Goal: Transaction & Acquisition: Purchase product/service

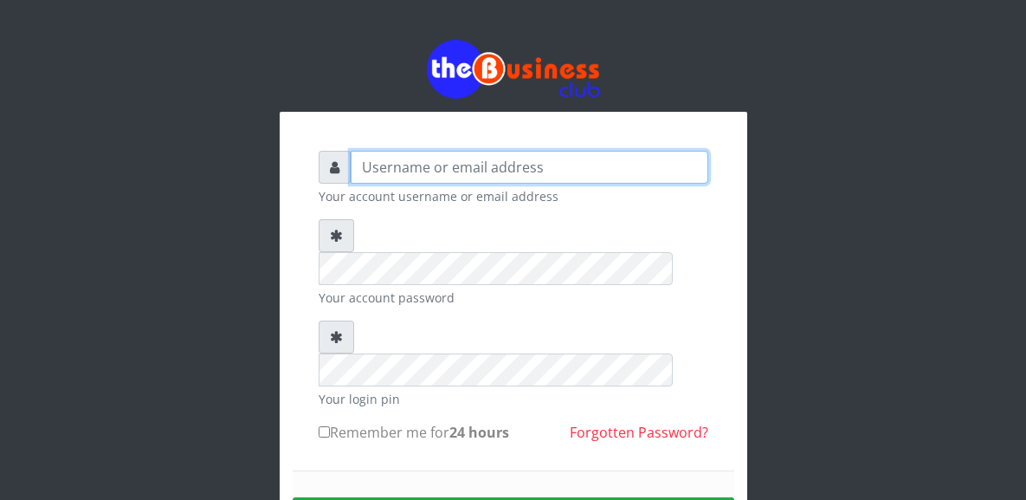
type input "YaronMarcuz"
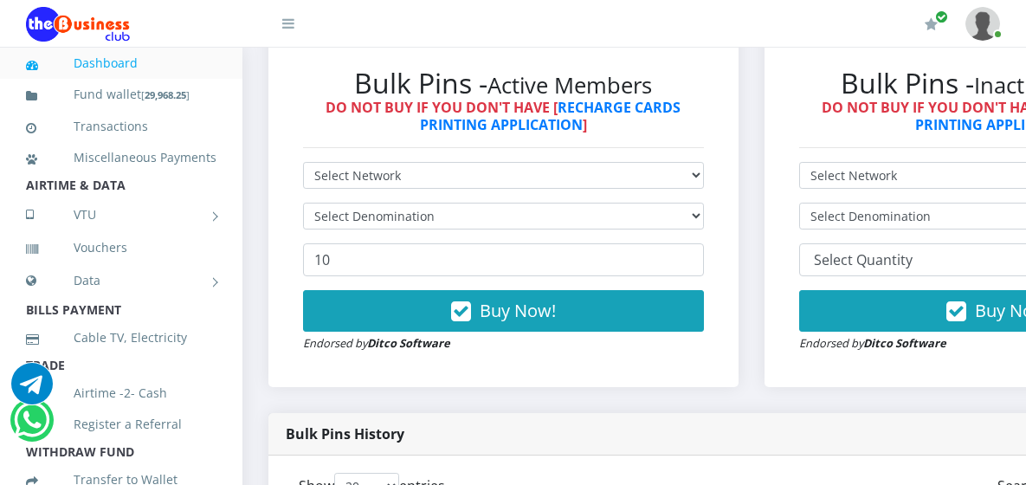
scroll to position [952, 0]
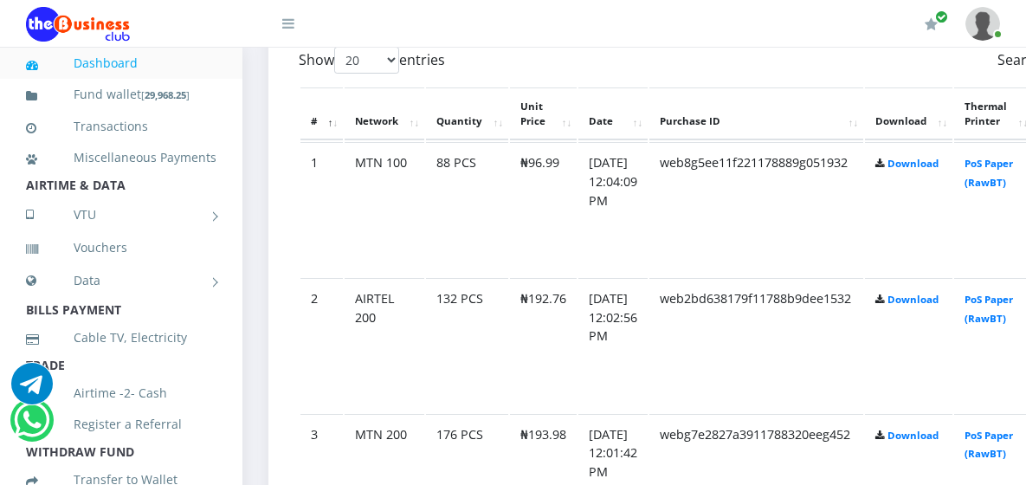
click at [539, 278] on td "₦192.76" at bounding box center [543, 345] width 67 height 134
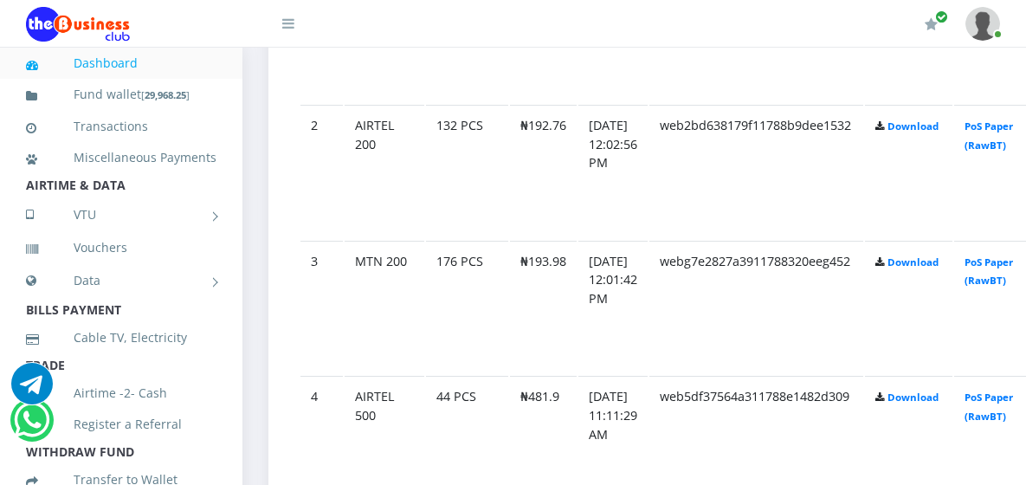
scroll to position [1039, 0]
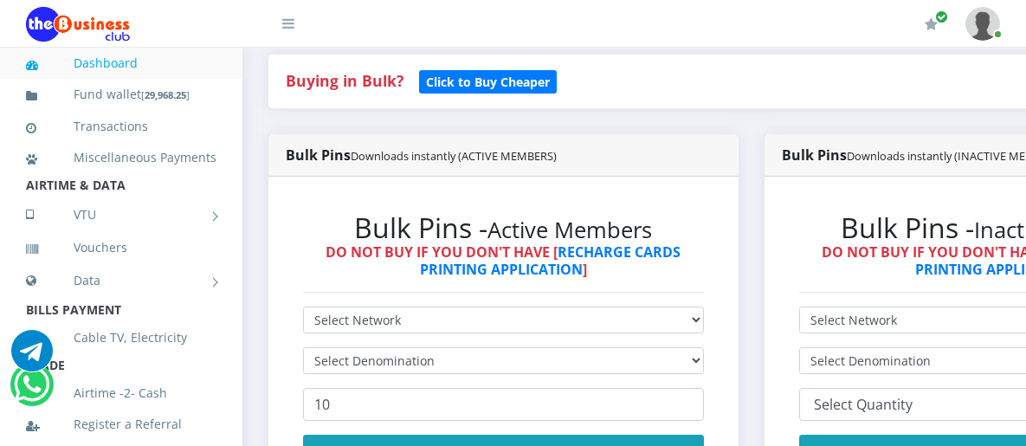
scroll to position [460, 0]
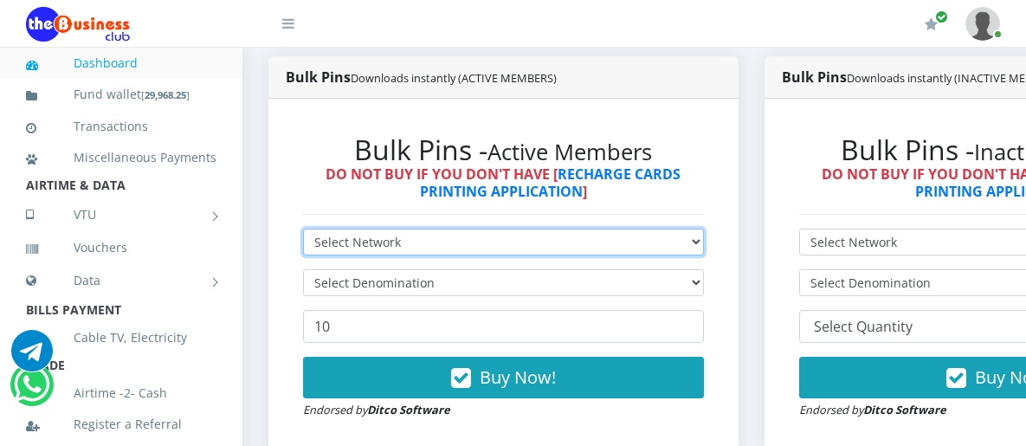
click at [704, 231] on select "Select Network MTN Globacom 9Mobile Airtel" at bounding box center [503, 242] width 401 height 27
select select "MTN"
click at [303, 229] on select "Select Network MTN Globacom 9Mobile Airtel" at bounding box center [503, 242] width 401 height 27
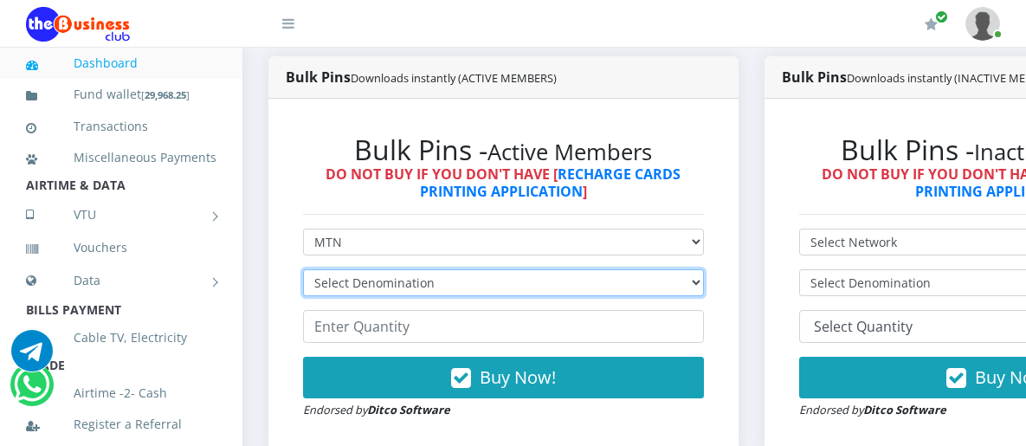
click at [704, 269] on select "Select Denomination MTN NGN100 - ₦96.99 MTN NGN200 - ₦193.98 MTN NGN400 - ₦387.…" at bounding box center [503, 282] width 401 height 27
select select "96.99-100"
click at [303, 269] on select "Select Denomination MTN NGN100 - ₦96.99 MTN NGN200 - ₦193.98 MTN NGN400 - ₦387.…" at bounding box center [503, 282] width 401 height 27
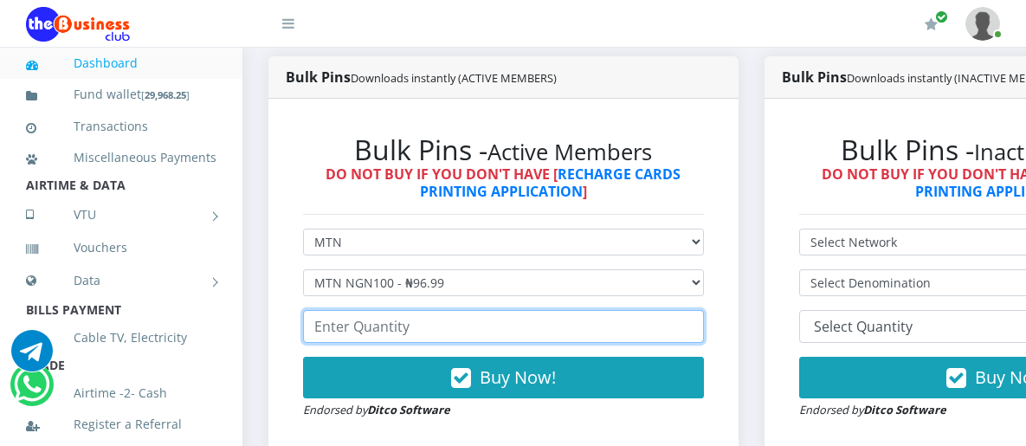
click at [365, 311] on input "number" at bounding box center [503, 326] width 401 height 33
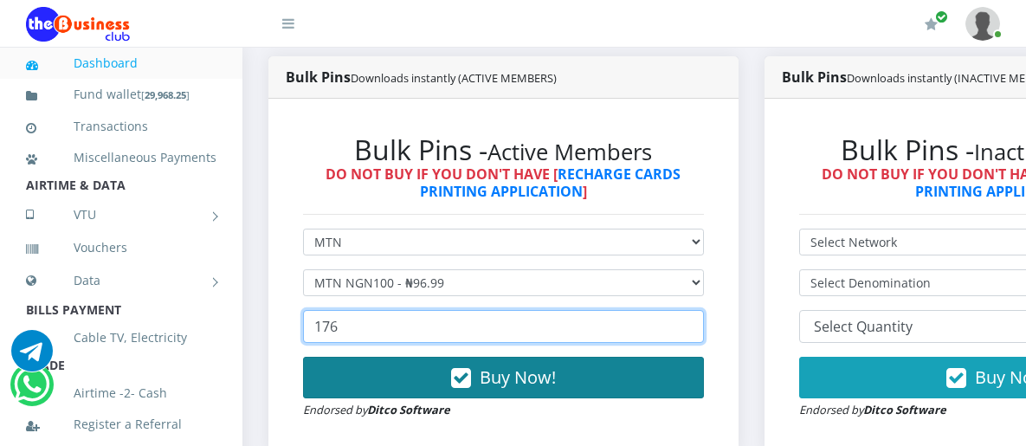
type input "176"
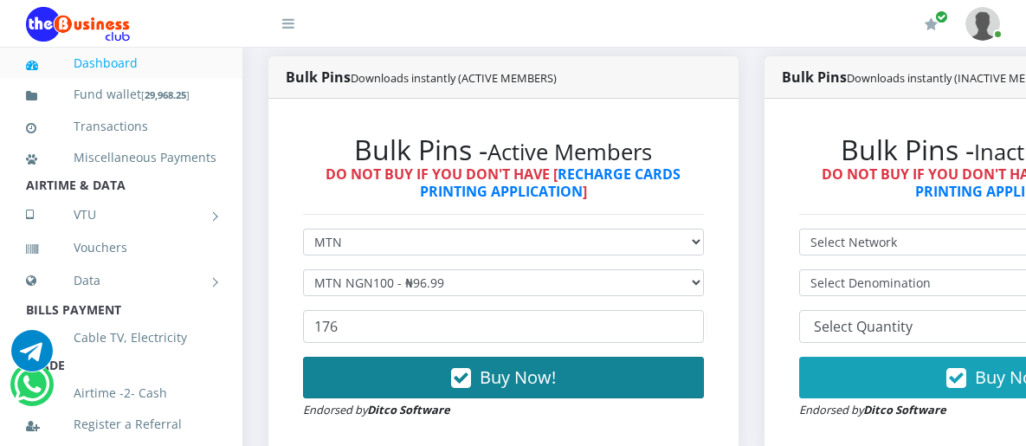
click at [628, 357] on button "Buy Now!" at bounding box center [503, 378] width 401 height 42
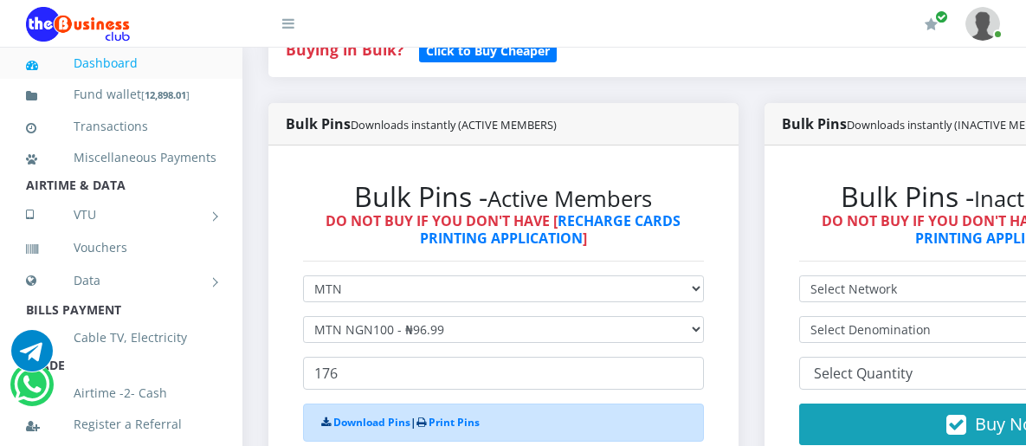
scroll to position [433, 0]
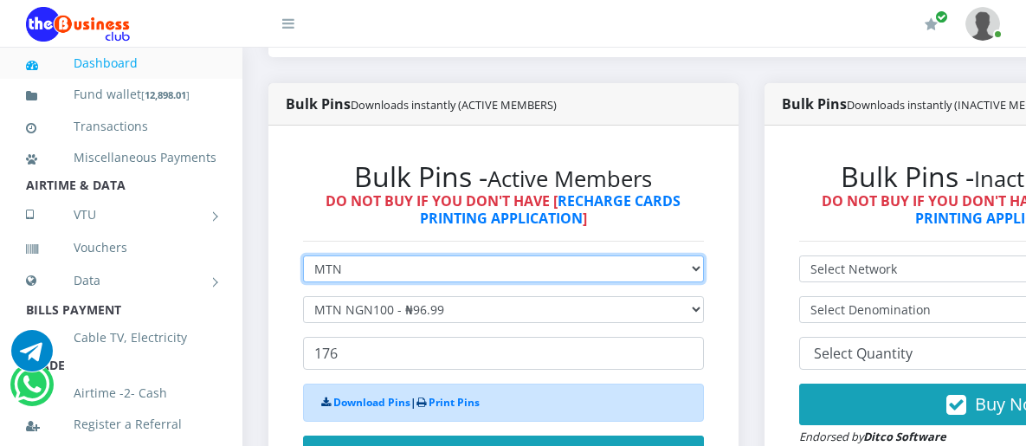
click at [704, 255] on select "Select Network MTN Globacom 9Mobile Airtel" at bounding box center [503, 268] width 401 height 27
select select "Airtel"
click at [303, 255] on select "Select Network MTN Globacom 9Mobile Airtel" at bounding box center [503, 268] width 401 height 27
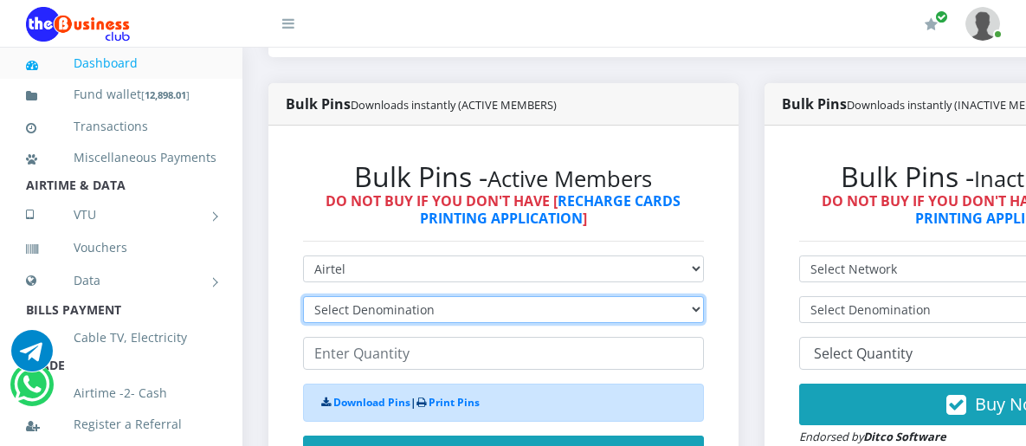
click at [363, 296] on select "Select Denomination Airtel NGN100 - ₦96.38 Airtel NGN200 - ₦192.76 Airtel NGN50…" at bounding box center [503, 309] width 401 height 27
select select "96.38-100"
click at [303, 296] on select "Select Denomination Airtel NGN100 - ₦96.38 Airtel NGN200 - ₦192.76 Airtel NGN50…" at bounding box center [503, 309] width 401 height 27
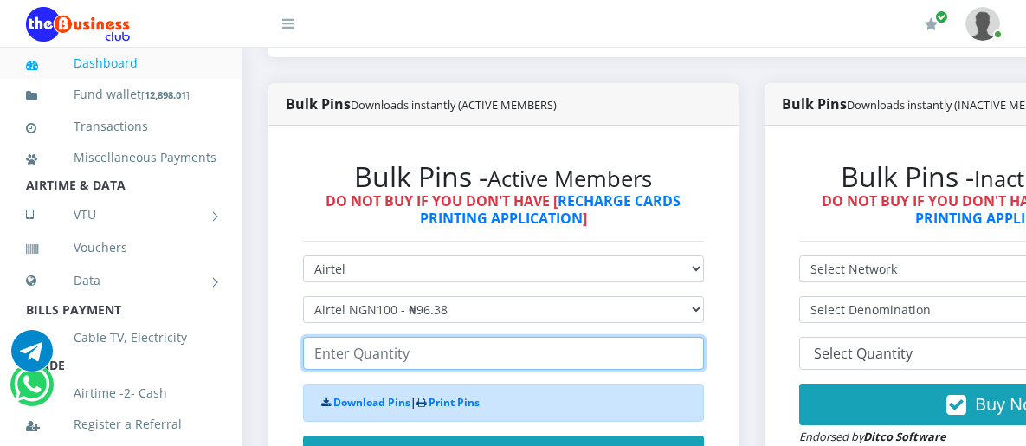
click at [370, 337] on input "number" at bounding box center [503, 353] width 401 height 33
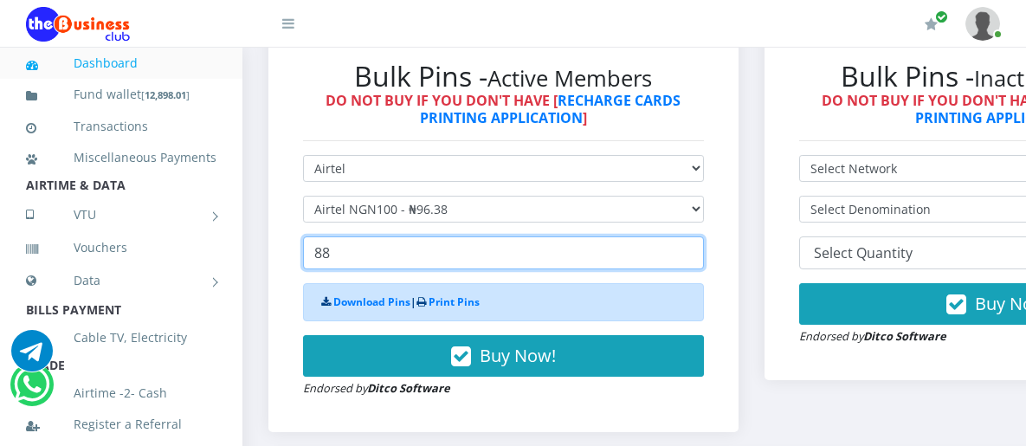
scroll to position [693, 0]
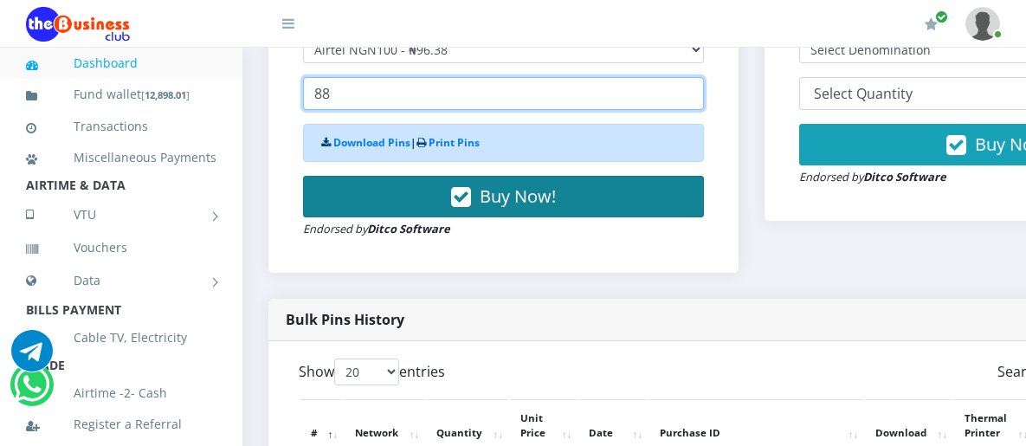
type input "88"
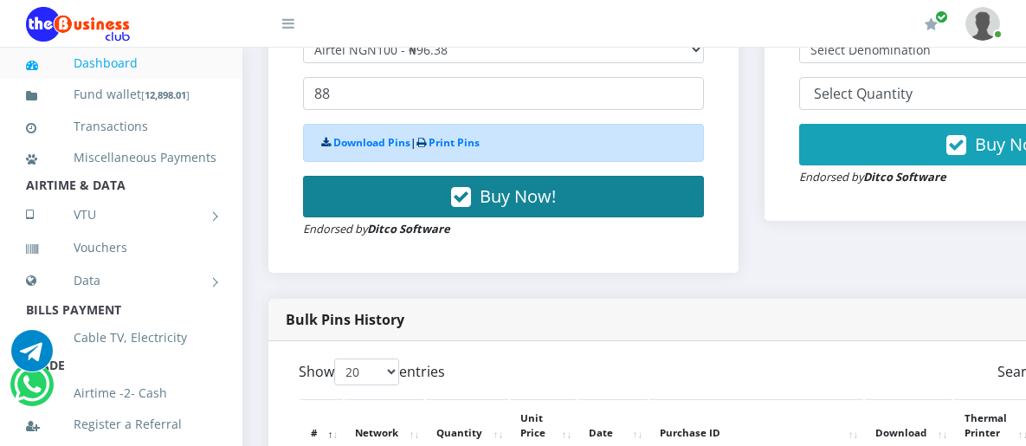
click at [524, 184] on span "Buy Now!" at bounding box center [518, 195] width 76 height 23
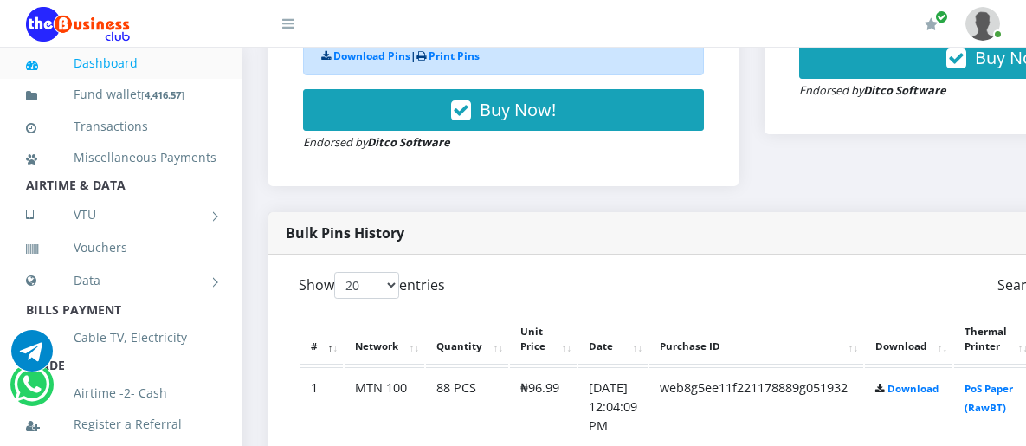
scroll to position [952, 0]
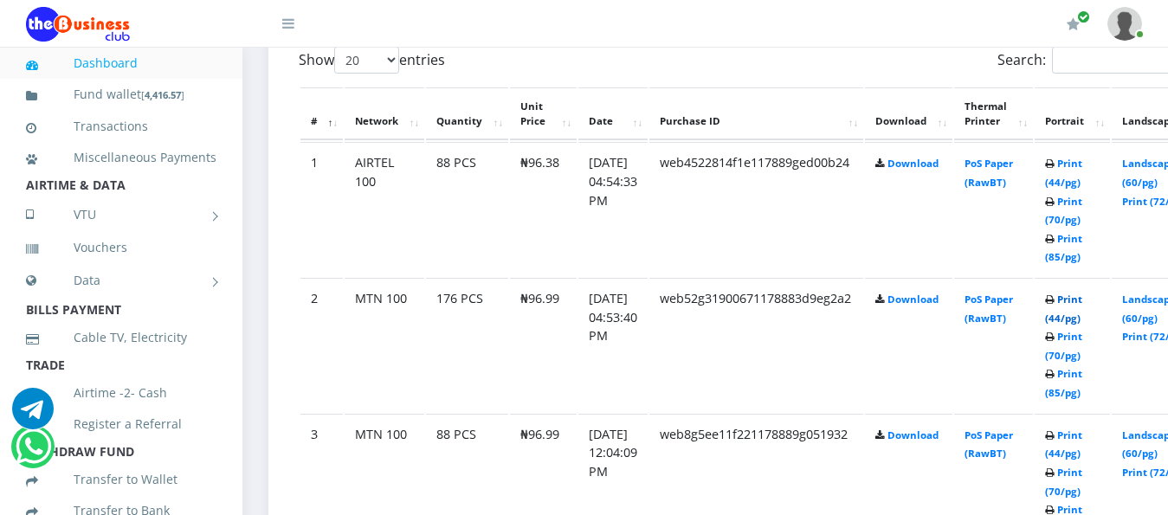
scroll to position [952, 0]
click at [1082, 293] on link "Print (44/pg)" at bounding box center [1063, 309] width 37 height 32
click at [1082, 157] on link "Print (44/pg)" at bounding box center [1063, 173] width 37 height 32
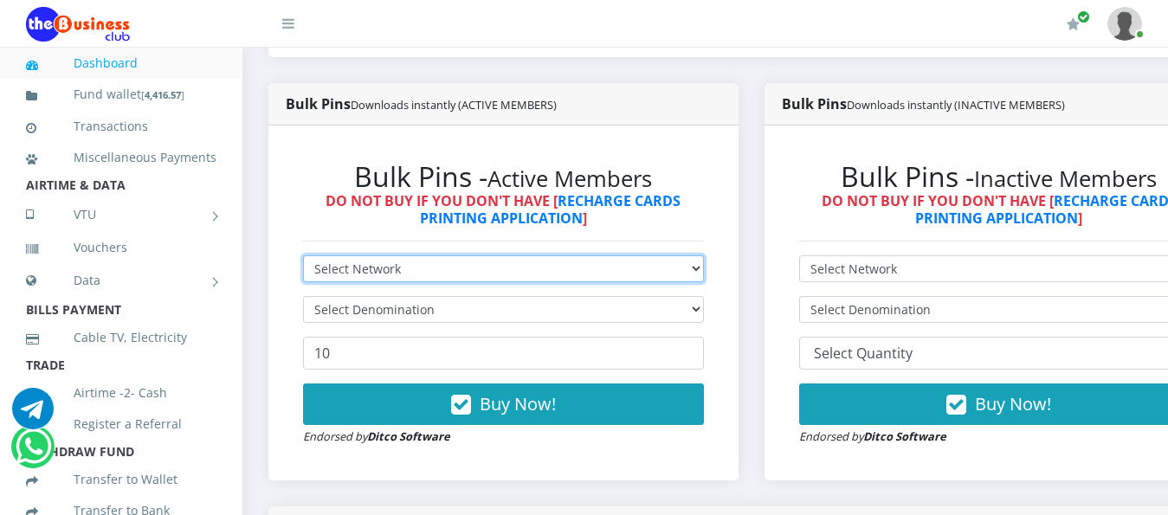
click at [704, 255] on select "Select Network MTN Globacom 9Mobile Airtel" at bounding box center [503, 268] width 401 height 27
select select "MTN"
click at [303, 255] on select "Select Network MTN Globacom 9Mobile Airtel" at bounding box center [503, 268] width 401 height 27
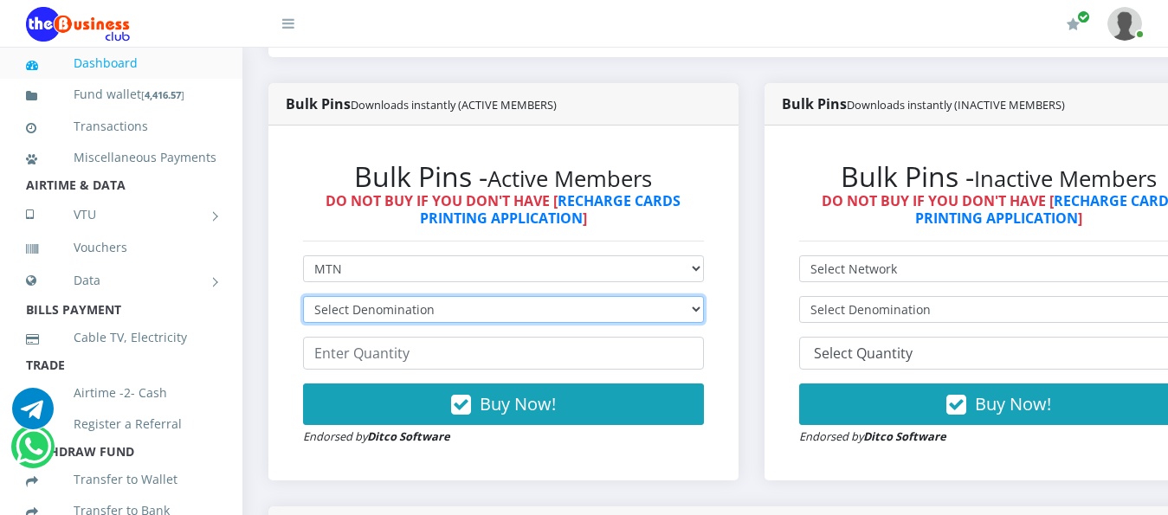
click at [704, 297] on select "Select Denomination MTN NGN100 - ₦96.99 MTN NGN200 - ₦193.98 MTN NGN400 - ₦387.…" at bounding box center [503, 309] width 401 height 27
select select "484.95-500"
click at [303, 296] on select "Select Denomination MTN NGN100 - ₦96.99 MTN NGN200 - ₦193.98 MTN NGN400 - ₦387.…" at bounding box center [503, 309] width 401 height 27
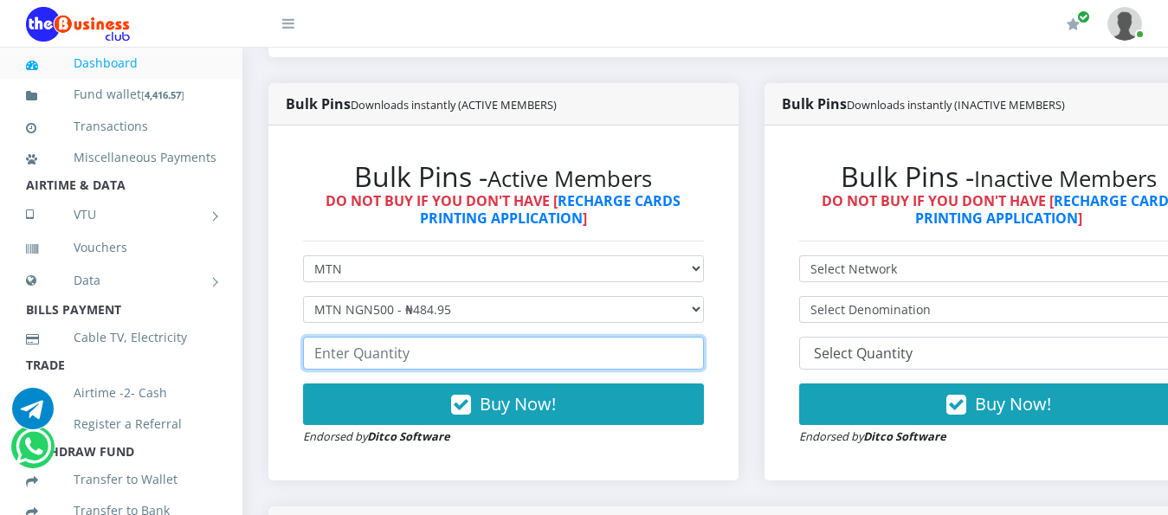
click at [352, 342] on input "number" at bounding box center [503, 353] width 401 height 33
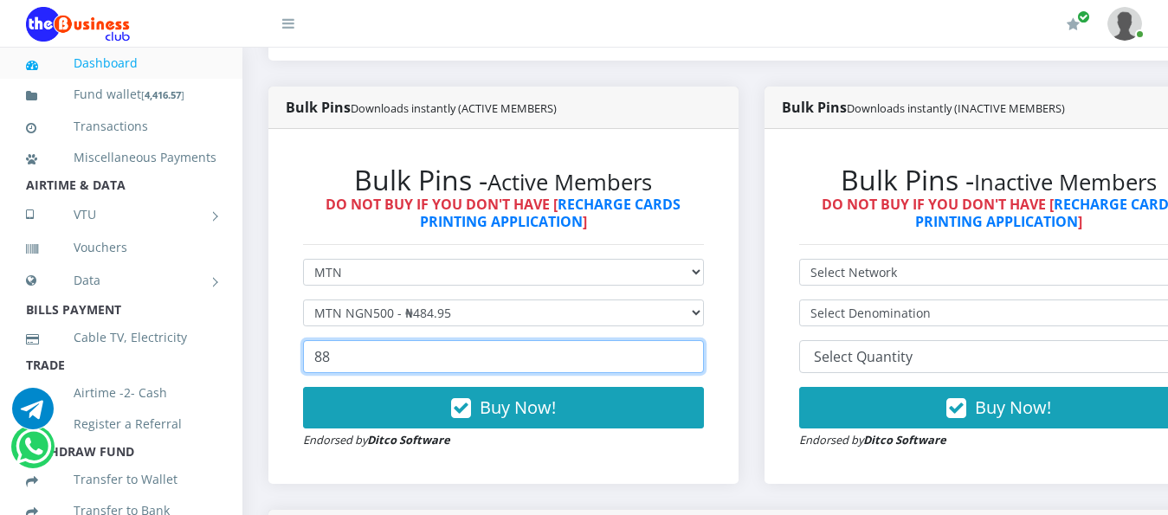
scroll to position [433, 0]
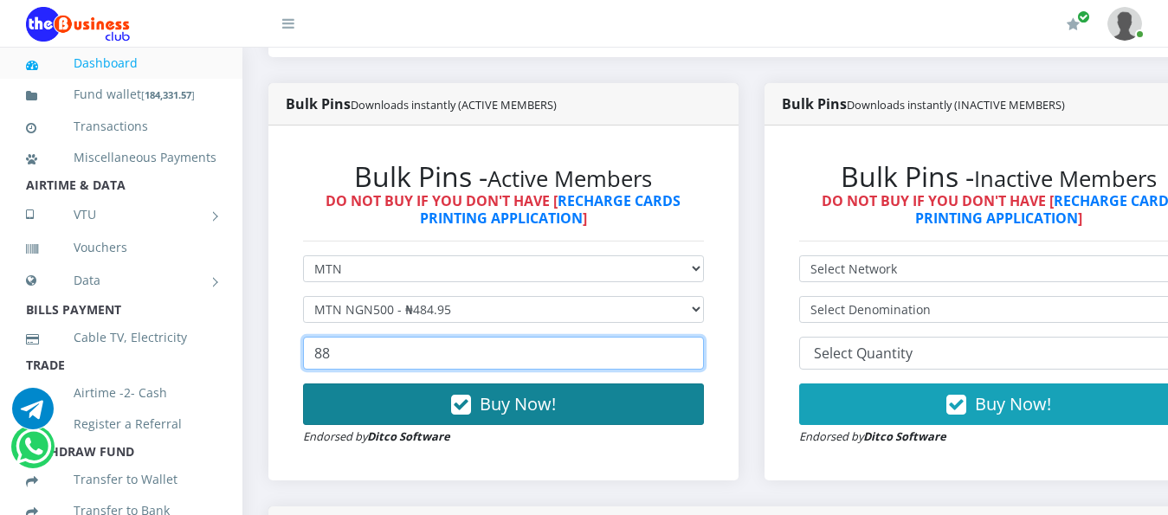
type input "88"
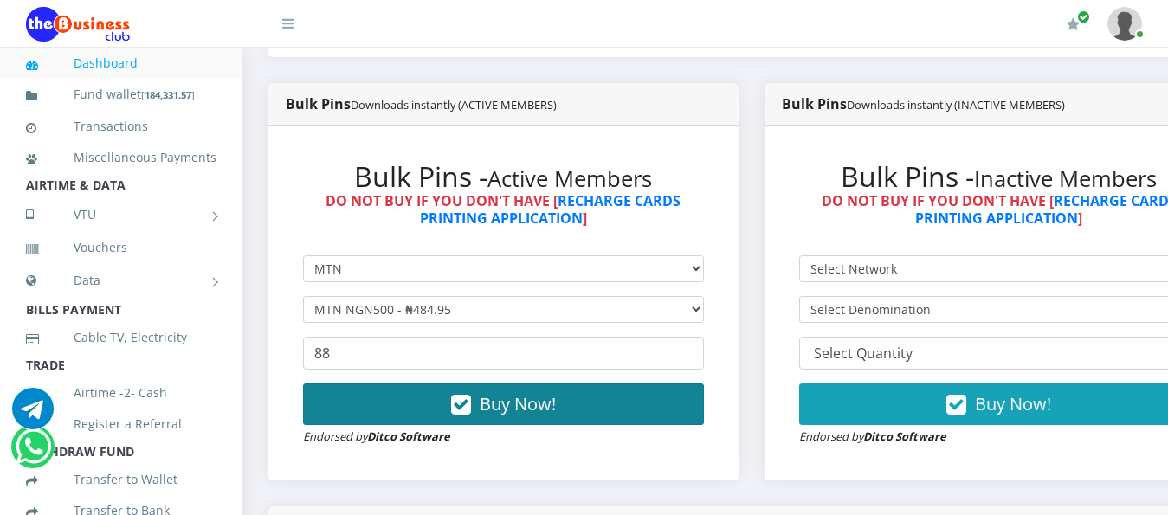
click at [390, 389] on button "Buy Now!" at bounding box center [503, 405] width 401 height 42
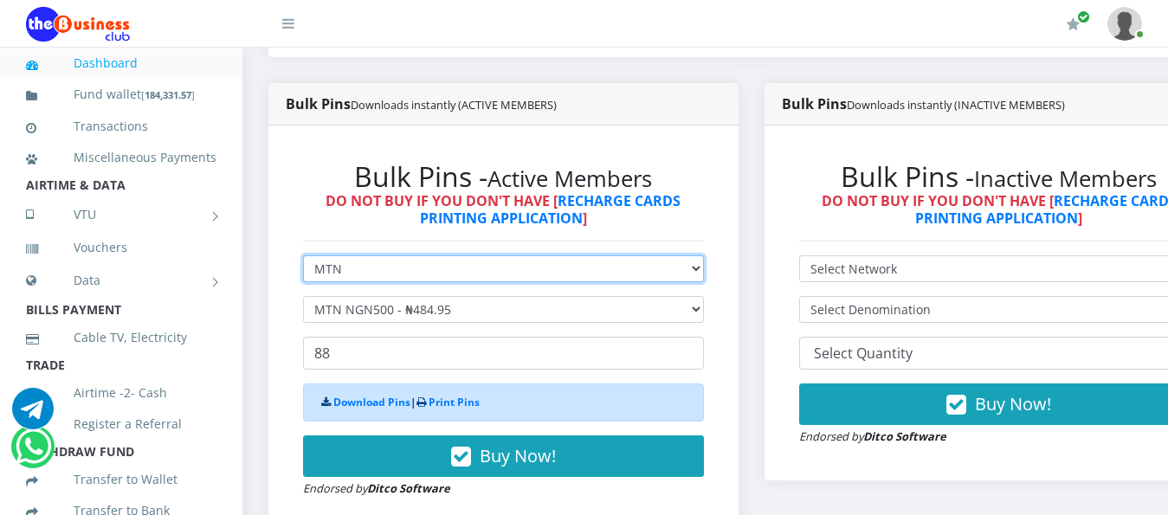
click at [401, 261] on select "Select Network MTN Globacom 9Mobile Airtel" at bounding box center [503, 268] width 401 height 27
select select "Airtel"
click at [303, 255] on select "Select Network MTN Globacom 9Mobile Airtel" at bounding box center [503, 268] width 401 height 27
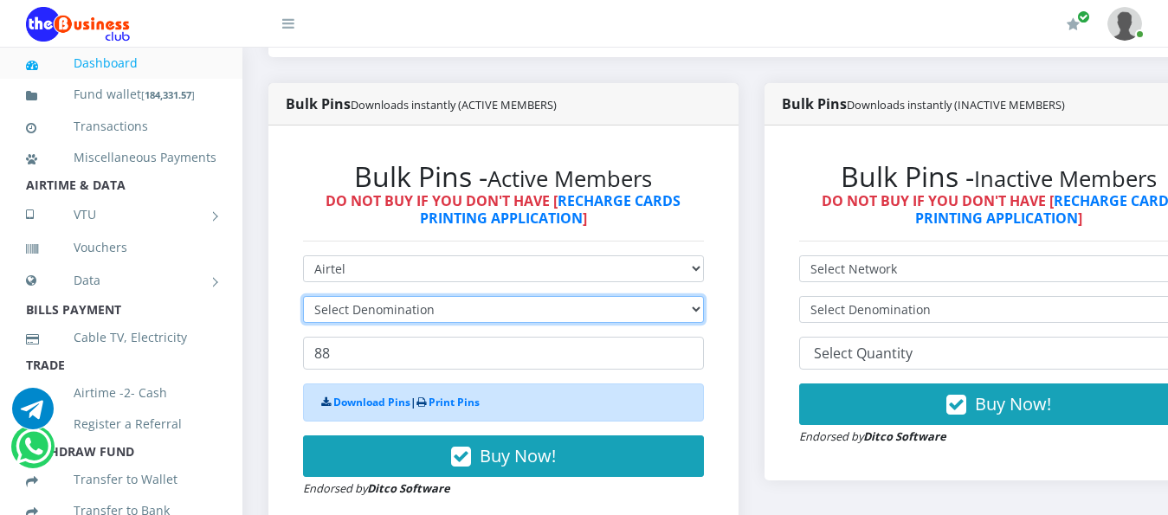
click at [557, 296] on select "Select Denomination" at bounding box center [503, 309] width 401 height 27
click at [679, 296] on select "Select Denomination" at bounding box center [503, 309] width 401 height 27
click at [510, 302] on select "Select Denomination Airtel NGN100 - ₦96.38 Airtel NGN200 - ₦192.76 Airtel NGN50…" at bounding box center [503, 309] width 401 height 27
click at [512, 296] on select "Select Denomination Airtel NGN100 - ₦96.38 Airtel NGN200 - ₦192.76 Airtel NGN50…" at bounding box center [503, 309] width 401 height 27
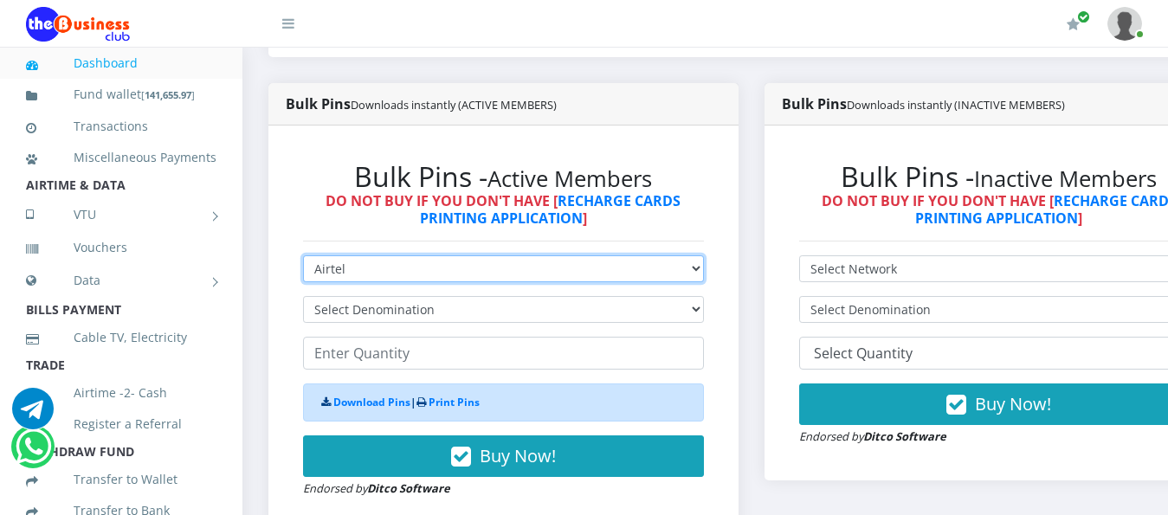
click at [397, 263] on select "Select Network MTN Globacom 9Mobile Airtel" at bounding box center [503, 268] width 401 height 27
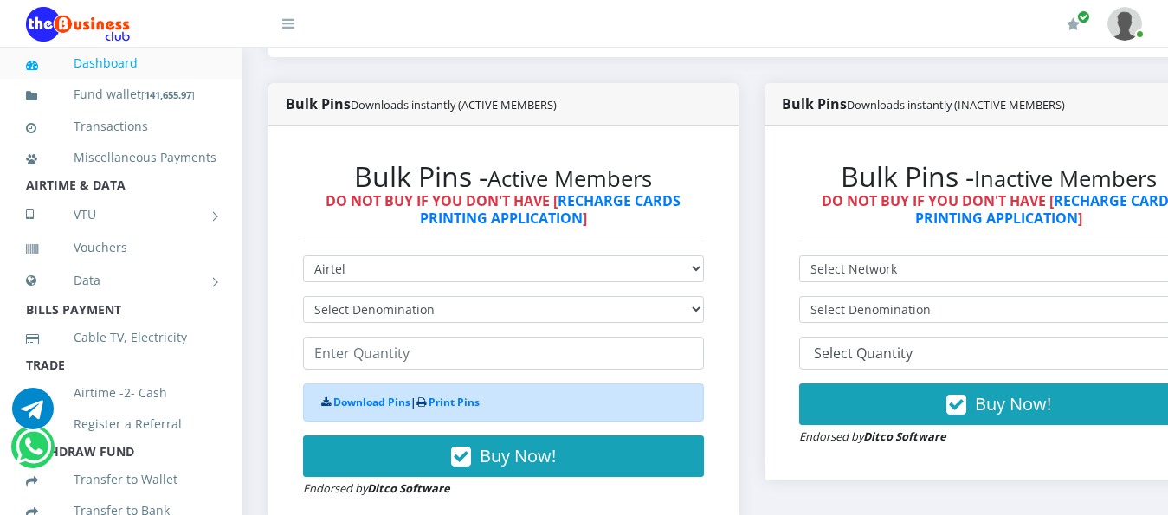
click at [390, 269] on form "Select Network MTN Globacom 9Mobile Airtel Select Denomination Airtel NGN100 - …" at bounding box center [503, 376] width 401 height 242
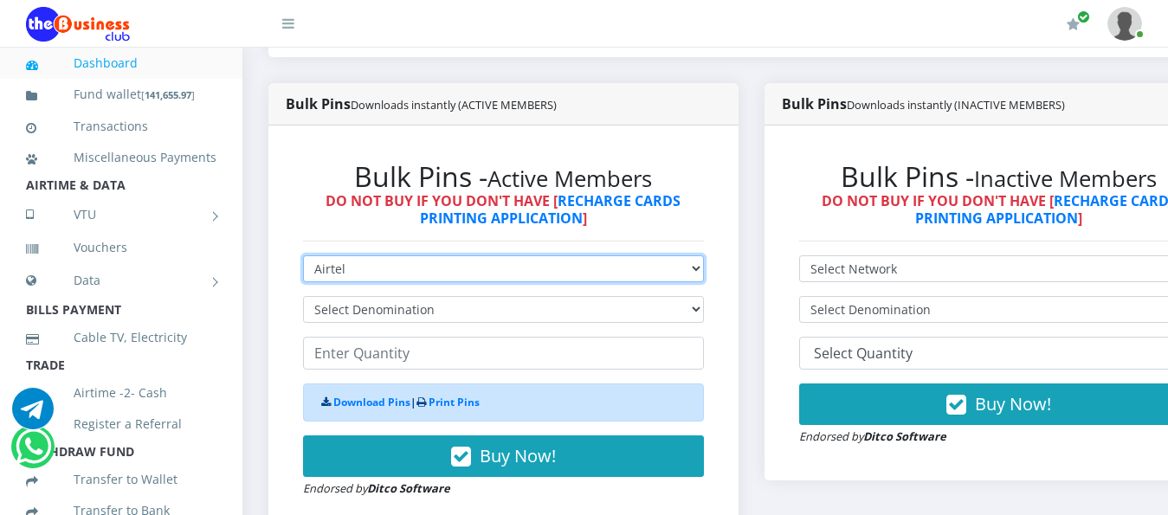
click at [375, 255] on select "Select Network MTN Globacom 9Mobile Airtel" at bounding box center [503, 268] width 401 height 27
select select "MTN"
click at [303, 255] on select "Select Network MTN Globacom 9Mobile Airtel" at bounding box center [503, 268] width 401 height 27
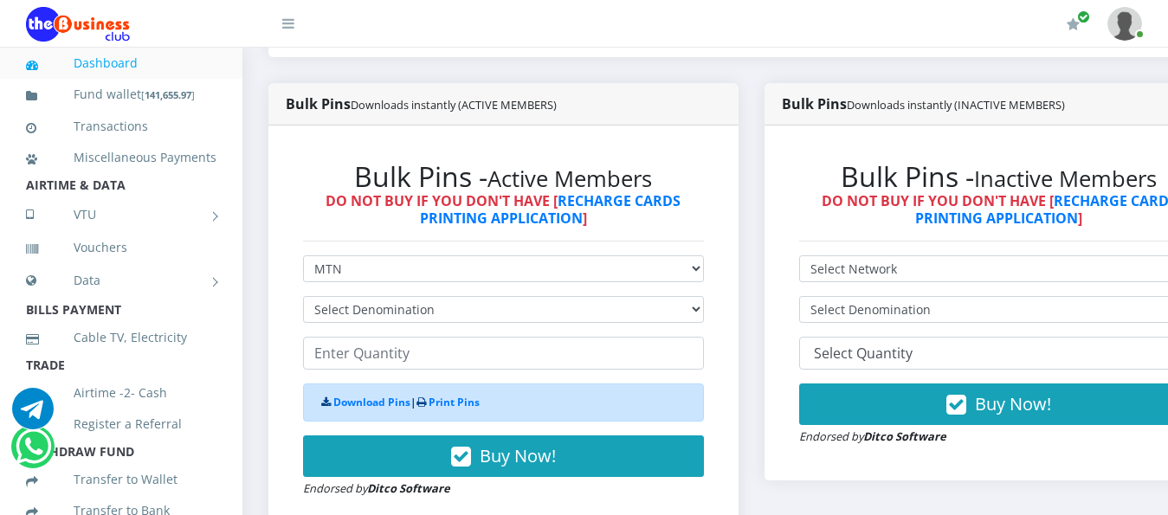
click at [358, 279] on form "Select Network MTN Globacom 9Mobile Airtel Select Denomination MTN NGN100 - ₦96…" at bounding box center [503, 376] width 401 height 242
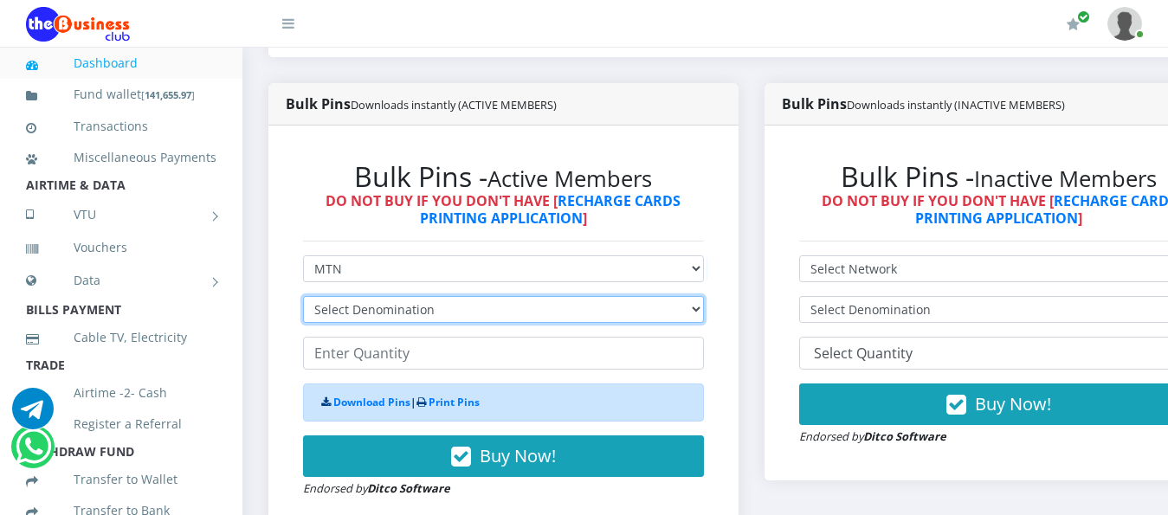
click at [364, 296] on select "Select Denomination MTN NGN100 - ₦96.99 MTN NGN200 - ₦193.98 MTN NGN400 - ₦387.…" at bounding box center [503, 309] width 401 height 27
select select "193.98-200"
click at [303, 296] on select "Select Denomination MTN NGN100 - ₦96.99 MTN NGN200 - ₦193.98 MTN NGN400 - ₦387.…" at bounding box center [503, 309] width 401 height 27
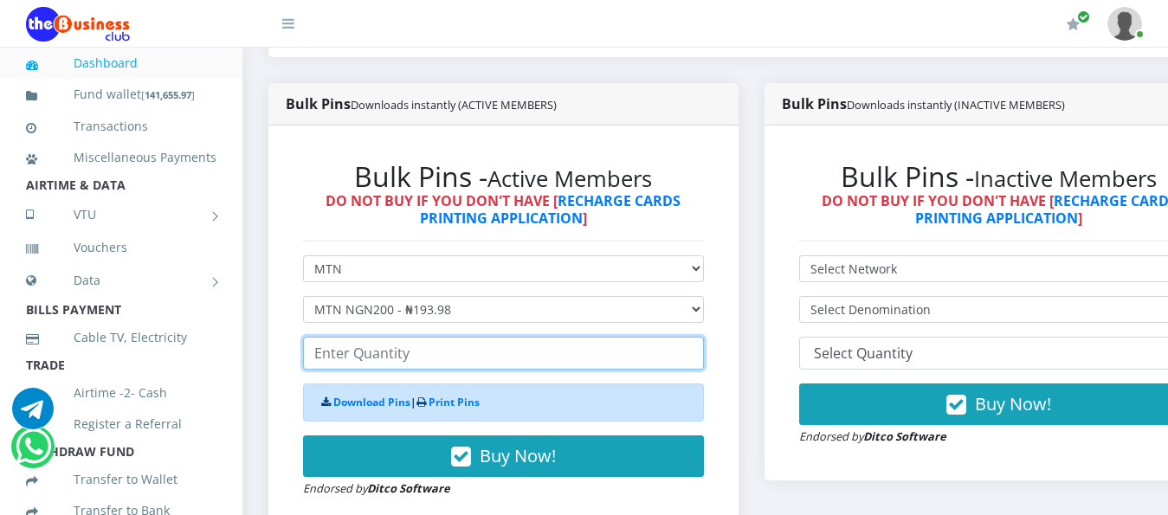
click at [363, 337] on input "number" at bounding box center [503, 353] width 401 height 33
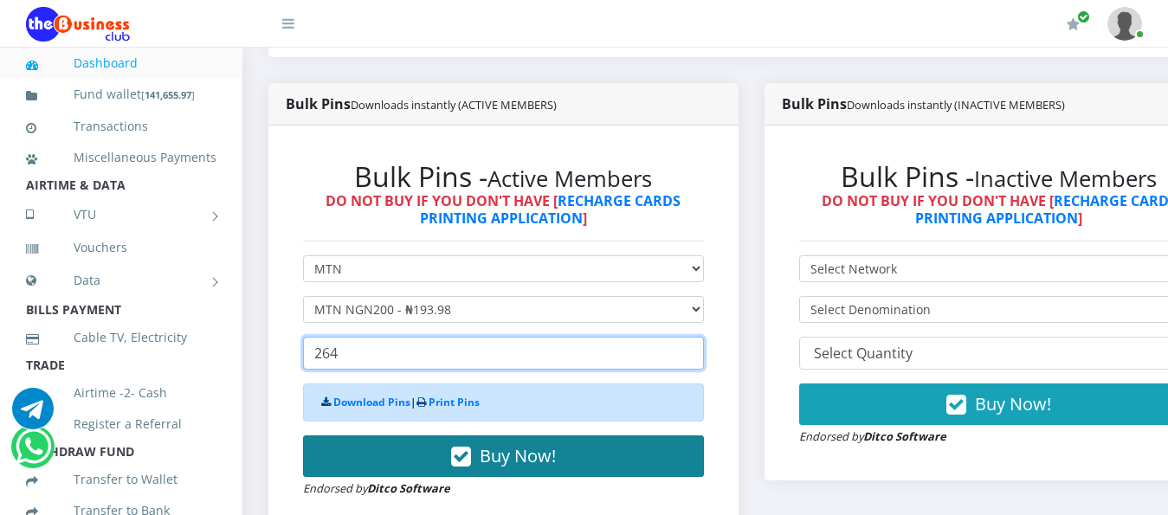
type input "264"
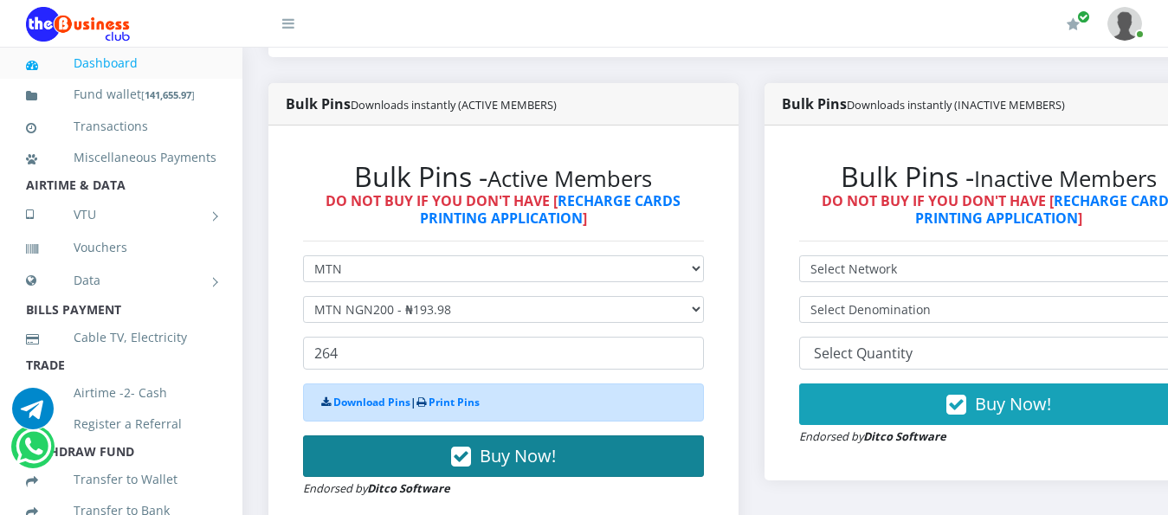
click at [397, 437] on button "Buy Now!" at bounding box center [503, 456] width 401 height 42
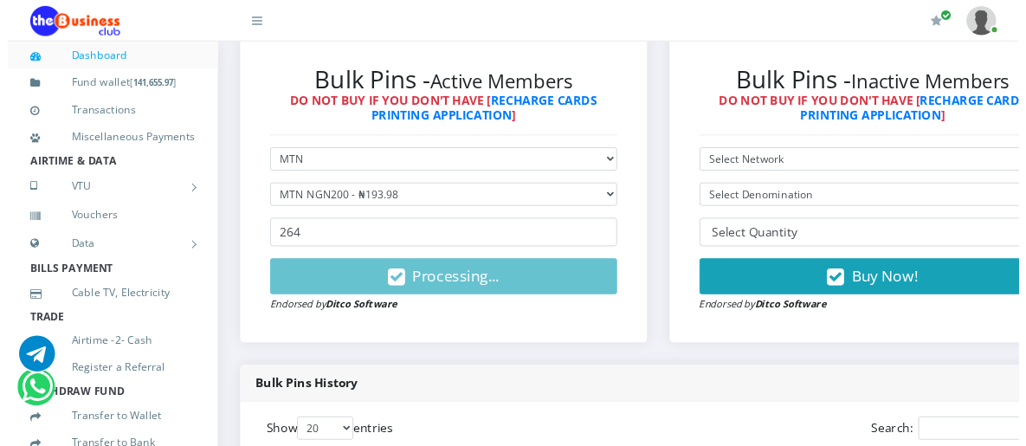
scroll to position [519, 0]
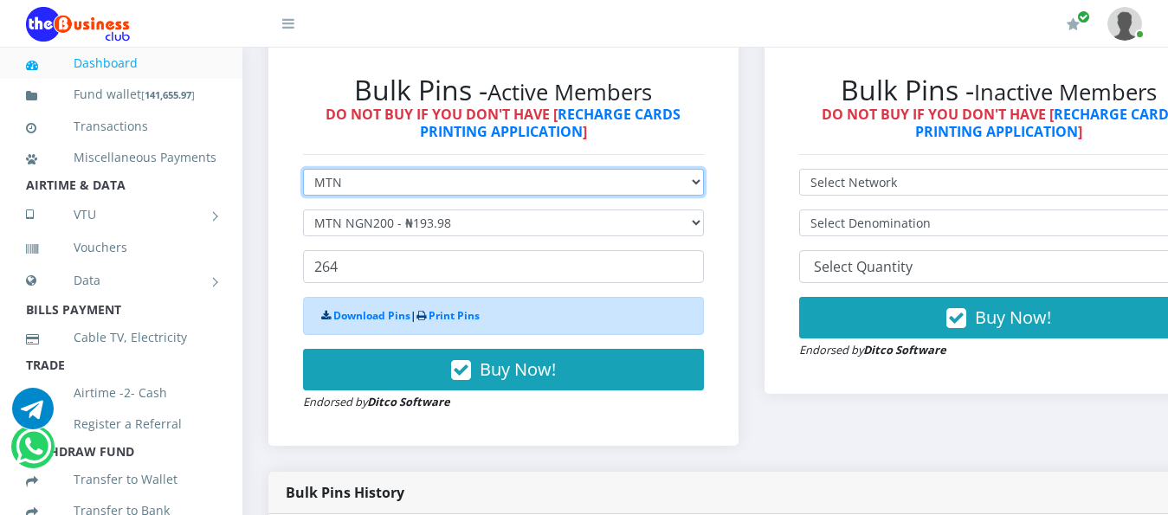
click at [417, 171] on select "Select Network MTN Globacom 9Mobile Airtel" at bounding box center [503, 182] width 401 height 27
select select "Airtel"
click at [303, 169] on select "Select Network MTN Globacom 9Mobile Airtel" at bounding box center [503, 182] width 401 height 27
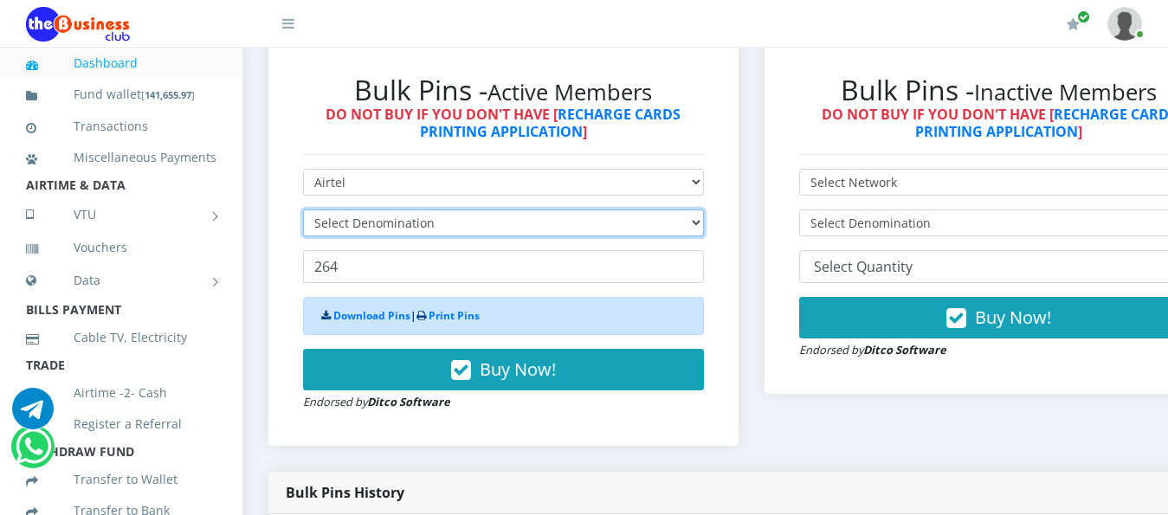
click at [503, 210] on select "Select Denomination" at bounding box center [503, 223] width 401 height 27
click at [493, 216] on select "Select Denomination Airtel NGN100 - ₦96.38 Airtel NGN200 - ₦192.76 Airtel NGN50…" at bounding box center [503, 223] width 401 height 27
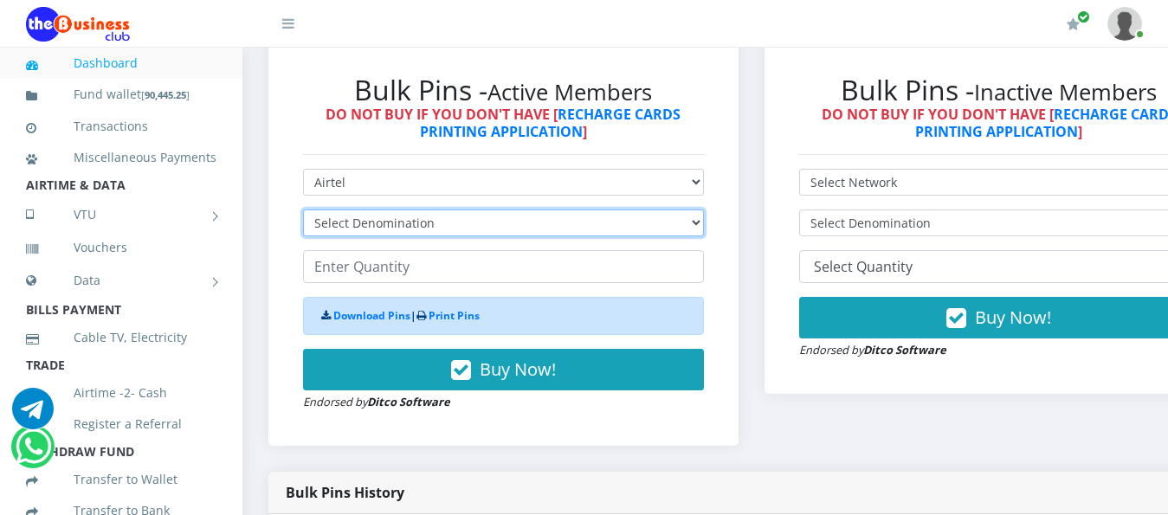
select select "192.76-200"
click at [303, 210] on select "Select Denomination Airtel NGN100 - ₦96.38 Airtel NGN200 - ₦192.76 Airtel NGN50…" at bounding box center [503, 223] width 401 height 27
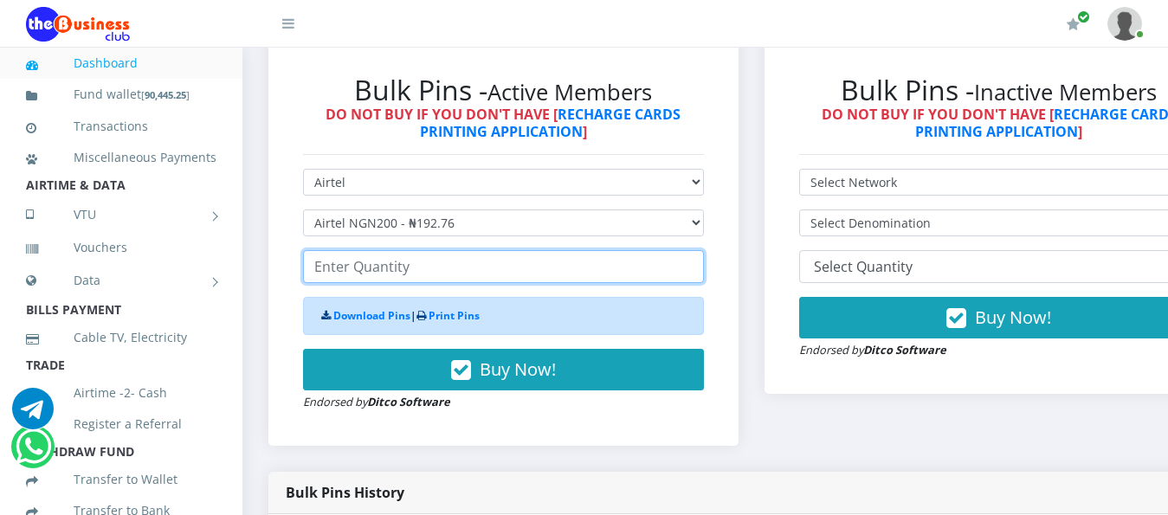
click at [396, 251] on input "number" at bounding box center [503, 266] width 401 height 33
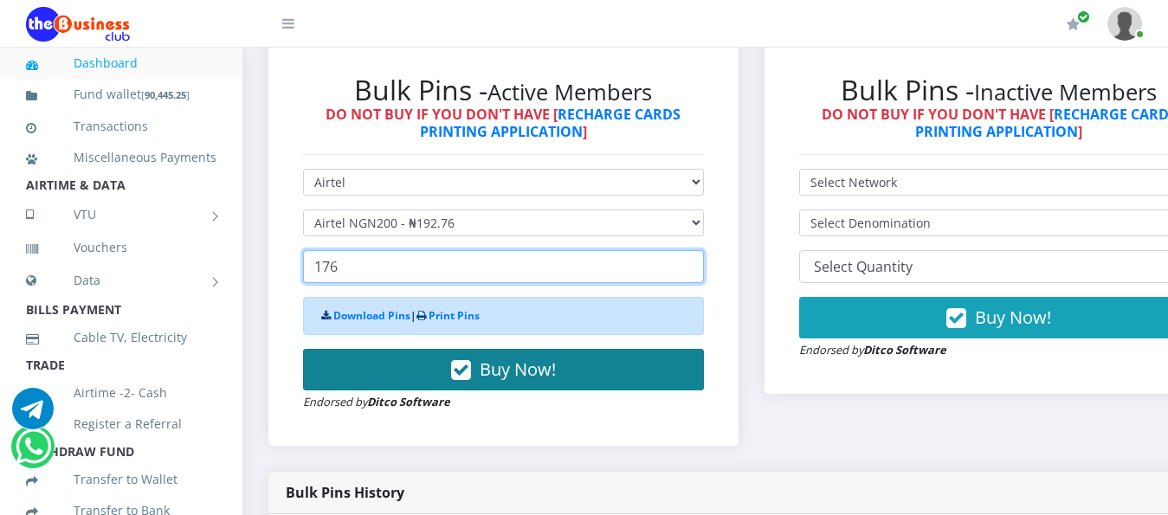
type input "176"
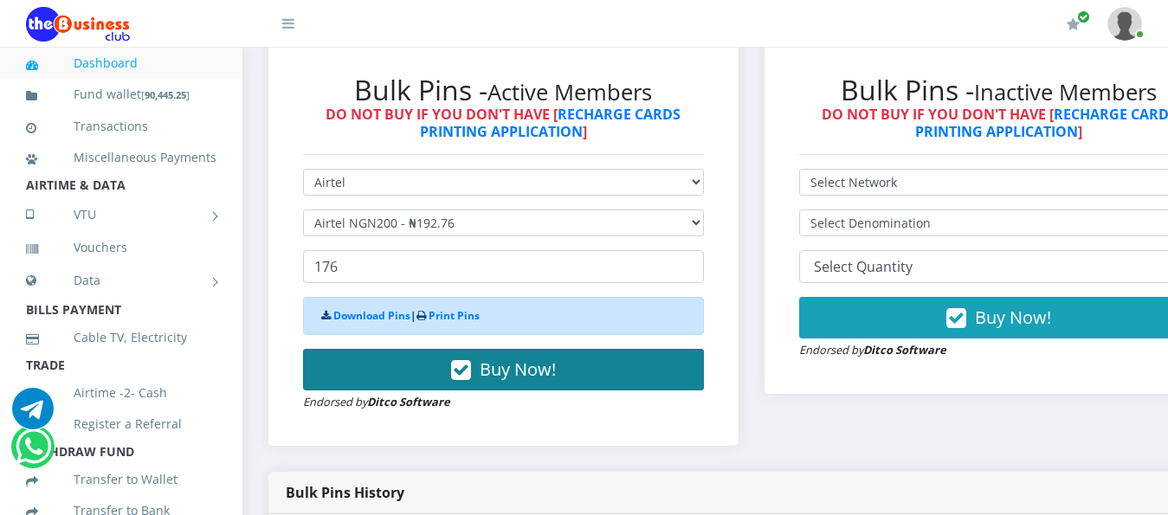
click at [413, 349] on button "Buy Now!" at bounding box center [503, 370] width 401 height 42
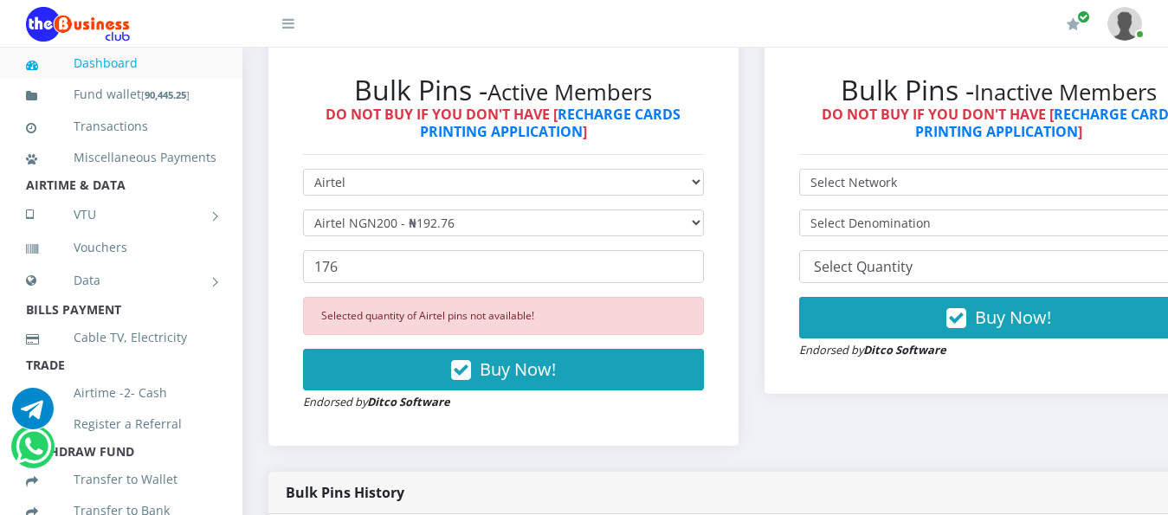
click at [404, 183] on form "Select Network MTN Globacom 9Mobile Airtel Select Denomination Airtel NGN100 - …" at bounding box center [503, 290] width 401 height 242
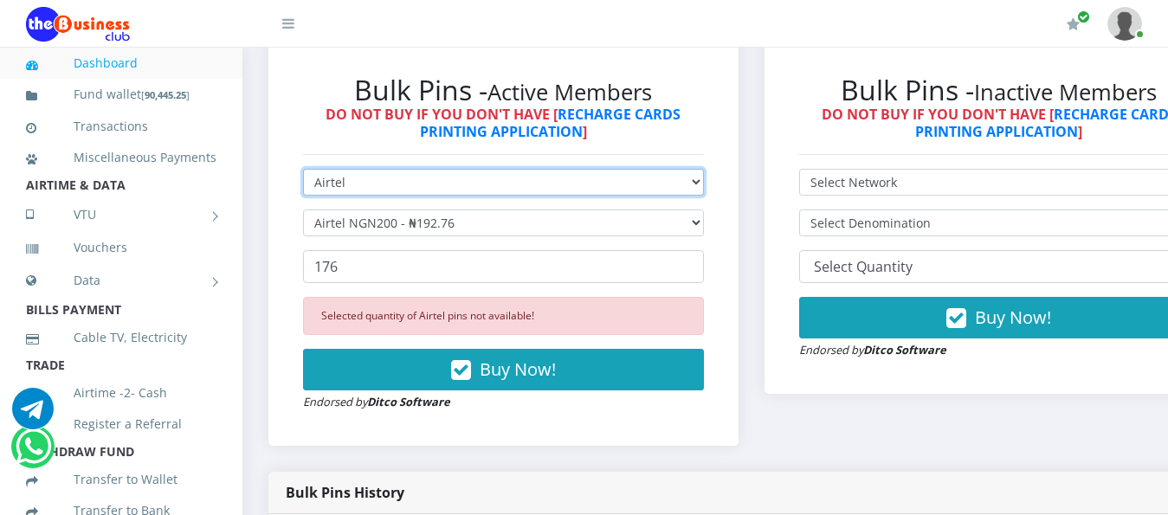
click at [406, 176] on select "Select Network MTN Globacom 9Mobile Airtel" at bounding box center [503, 182] width 401 height 27
select select "MTN"
click at [303, 169] on select "Select Network MTN Globacom 9Mobile Airtel" at bounding box center [503, 182] width 401 height 27
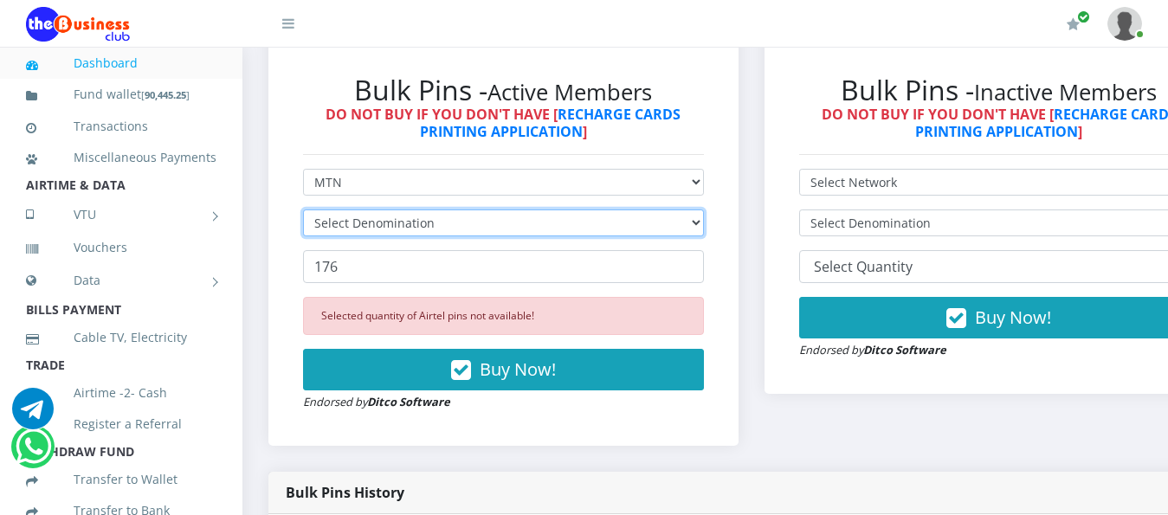
click at [416, 210] on select "Select Denomination" at bounding box center [503, 223] width 401 height 27
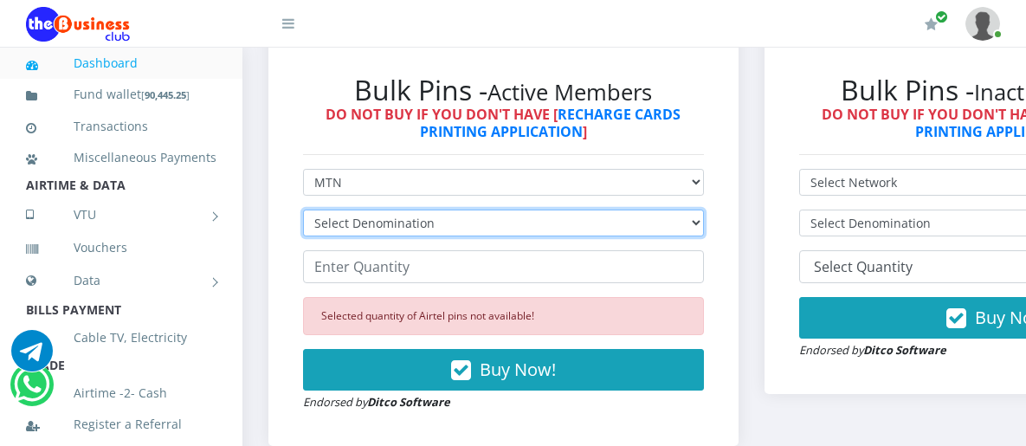
click at [593, 210] on select "Select Denomination MTN NGN100 - ₦96.99 MTN NGN200 - ₦193.98 MTN NGN400 - ₦387.…" at bounding box center [503, 223] width 401 height 27
select select "96.99-100"
click at [303, 210] on select "Select Denomination MTN NGN100 - ₦96.99 MTN NGN200 - ₦193.98 MTN NGN400 - ₦387.…" at bounding box center [503, 223] width 401 height 27
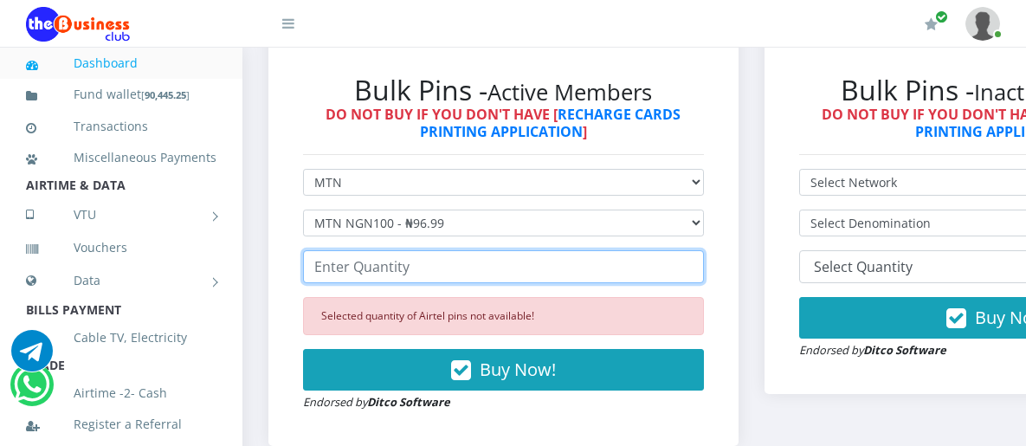
click at [430, 257] on input "number" at bounding box center [503, 266] width 401 height 33
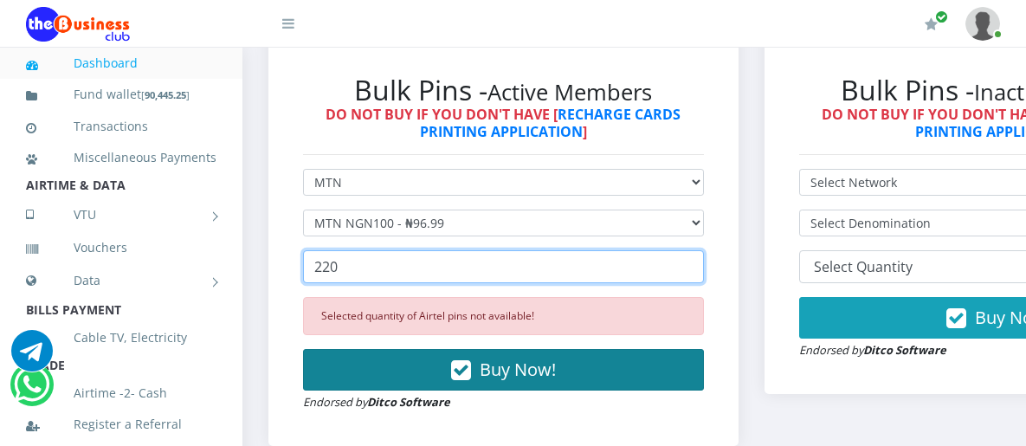
type input "220"
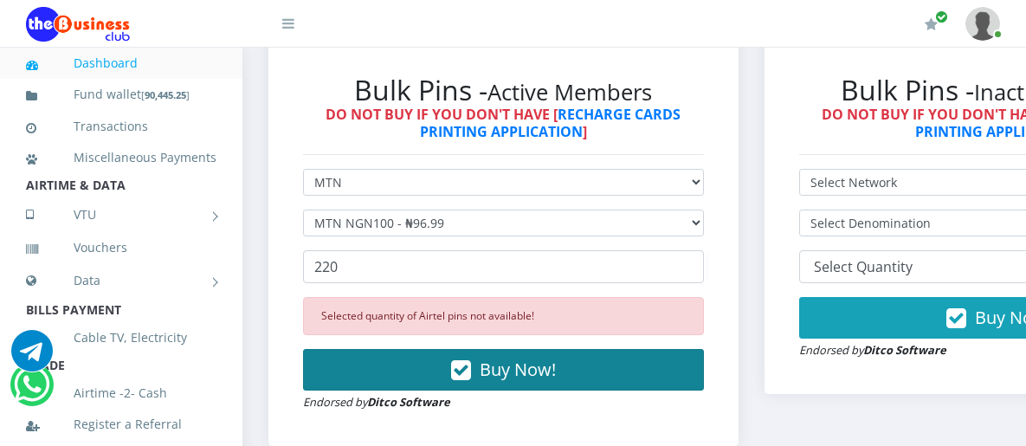
click at [379, 351] on button "Buy Now!" at bounding box center [503, 370] width 401 height 42
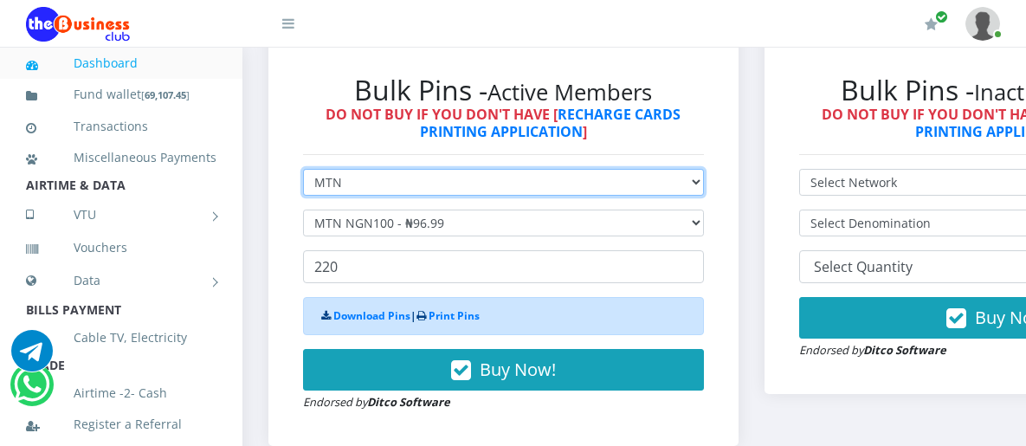
click at [444, 169] on select "Select Network MTN Globacom 9Mobile Airtel" at bounding box center [503, 182] width 401 height 27
select select "Airtel"
click at [303, 169] on select "Select Network MTN Globacom 9Mobile Airtel" at bounding box center [503, 182] width 401 height 27
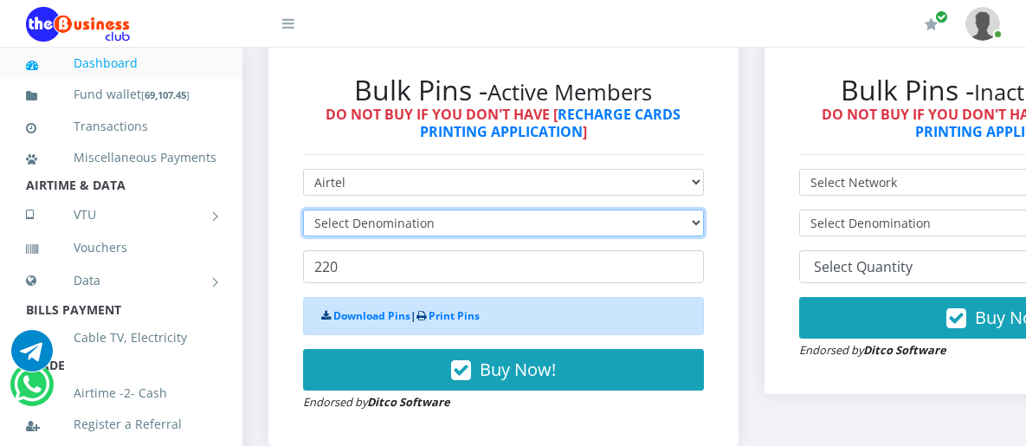
click at [450, 210] on select "Select Denomination" at bounding box center [503, 223] width 401 height 27
select select "96.38-100"
click at [303, 210] on select "Select Denomination Airtel NGN100 - ₦96.38 Airtel NGN200 - ₦192.76 Airtel NGN50…" at bounding box center [503, 223] width 401 height 27
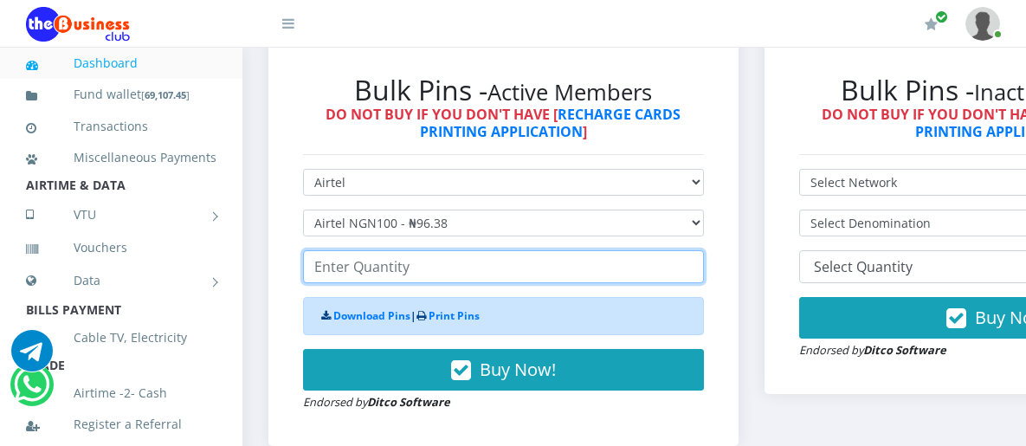
click at [358, 250] on input "number" at bounding box center [503, 266] width 401 height 33
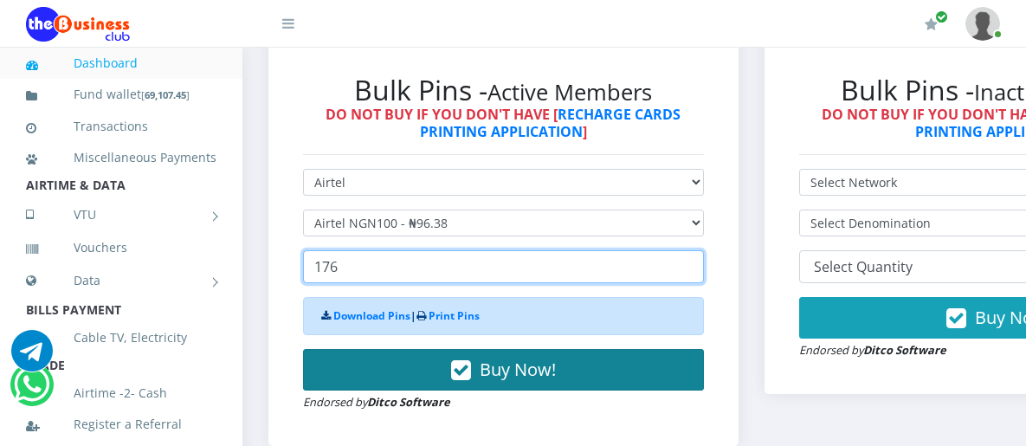
type input "176"
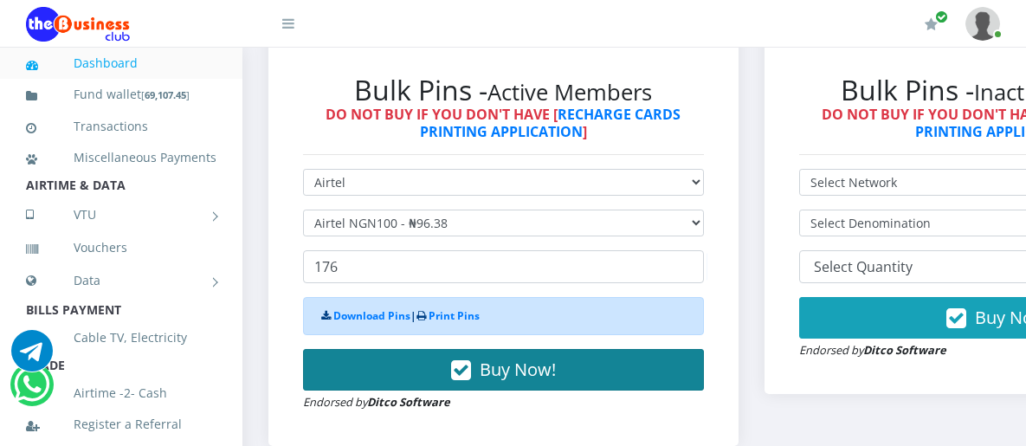
click at [431, 353] on button "Buy Now!" at bounding box center [503, 370] width 401 height 42
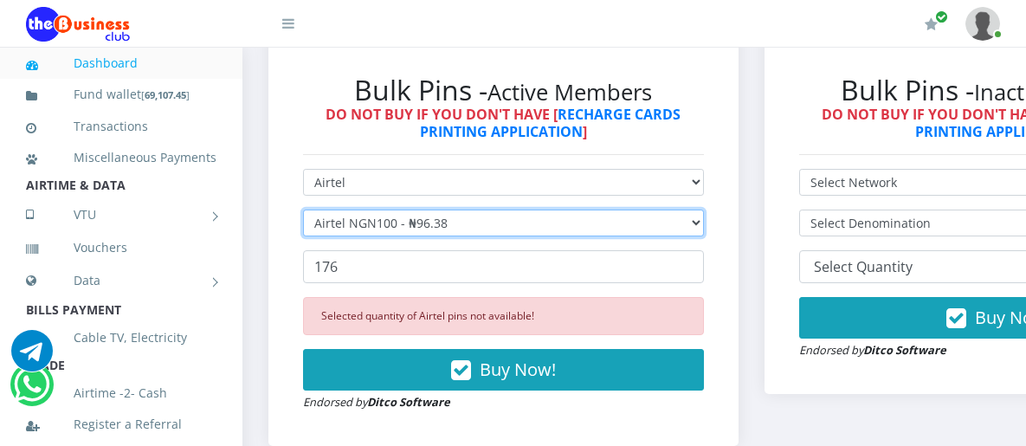
click at [442, 210] on select "Select Denomination Airtel NGN100 - ₦96.38 Airtel NGN200 - ₦192.76 Airtel NGN50…" at bounding box center [503, 223] width 401 height 27
select select "192.76-200"
click at [303, 210] on select "Select Denomination Airtel NGN100 - ₦96.38 Airtel NGN200 - ₦192.76 Airtel NGN50…" at bounding box center [503, 223] width 401 height 27
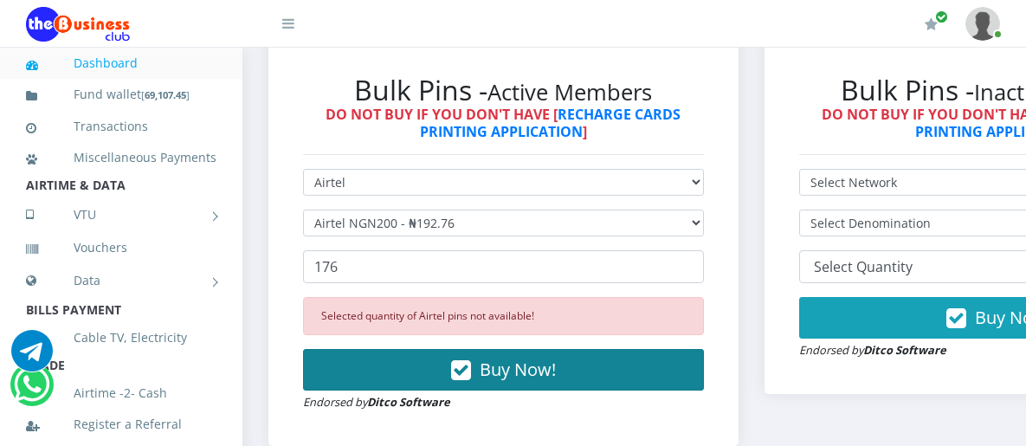
click at [417, 349] on button "Buy Now!" at bounding box center [503, 370] width 401 height 42
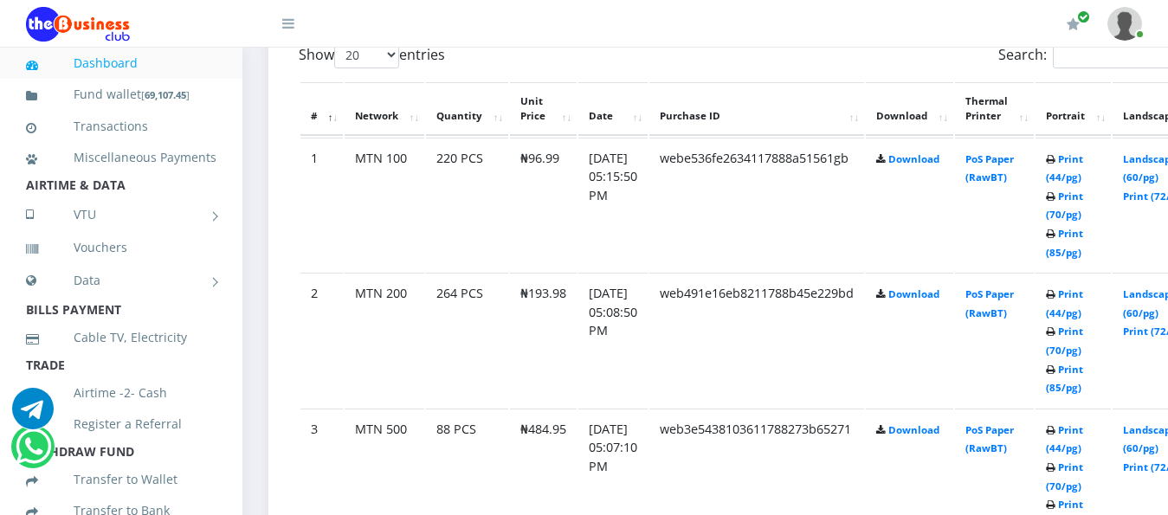
scroll to position [1039, 0]
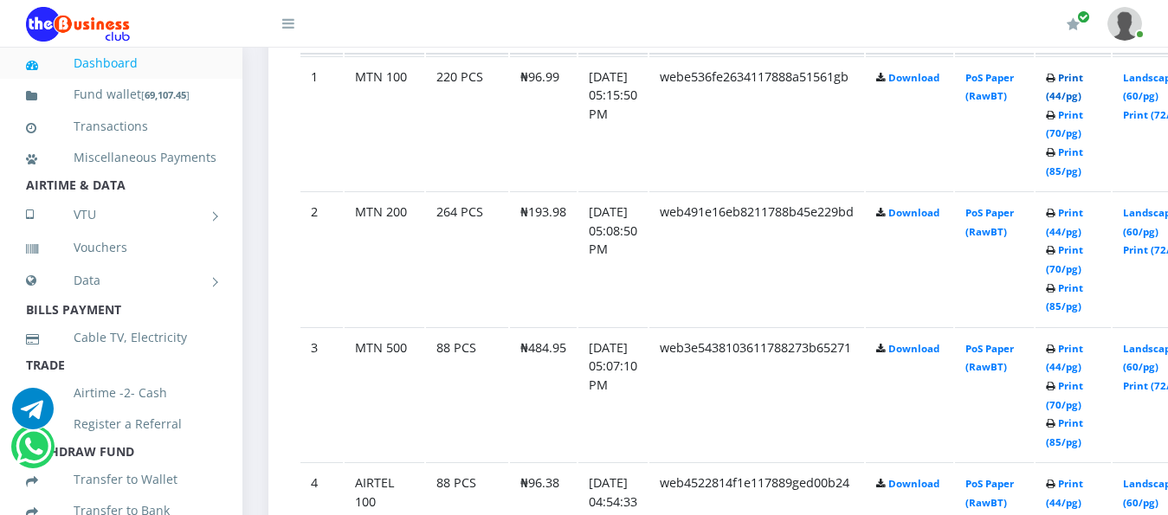
click at [1083, 71] on link "Print (44/pg)" at bounding box center [1064, 87] width 37 height 32
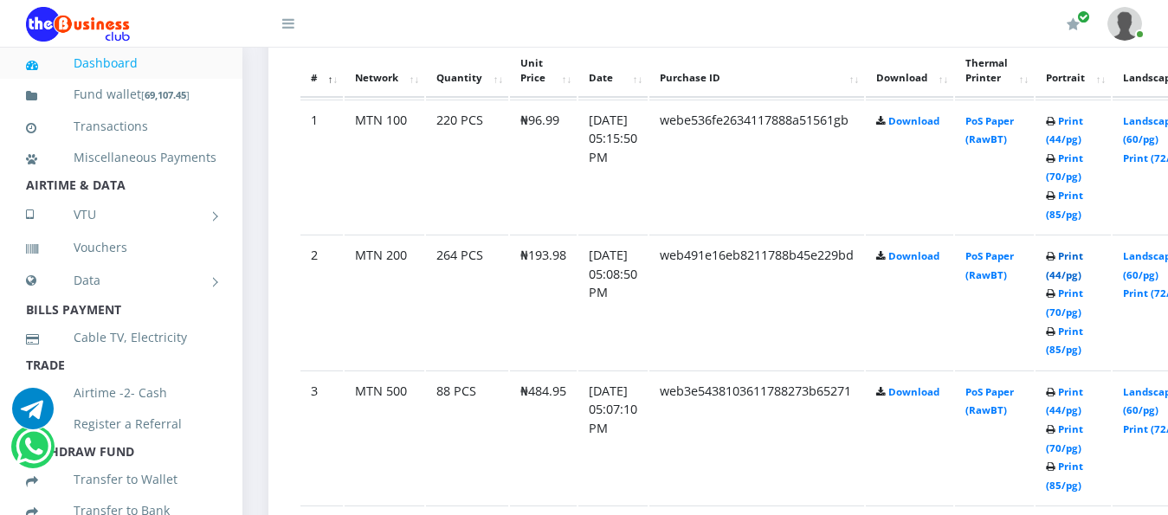
click at [1083, 249] on link "Print (44/pg)" at bounding box center [1064, 265] width 37 height 32
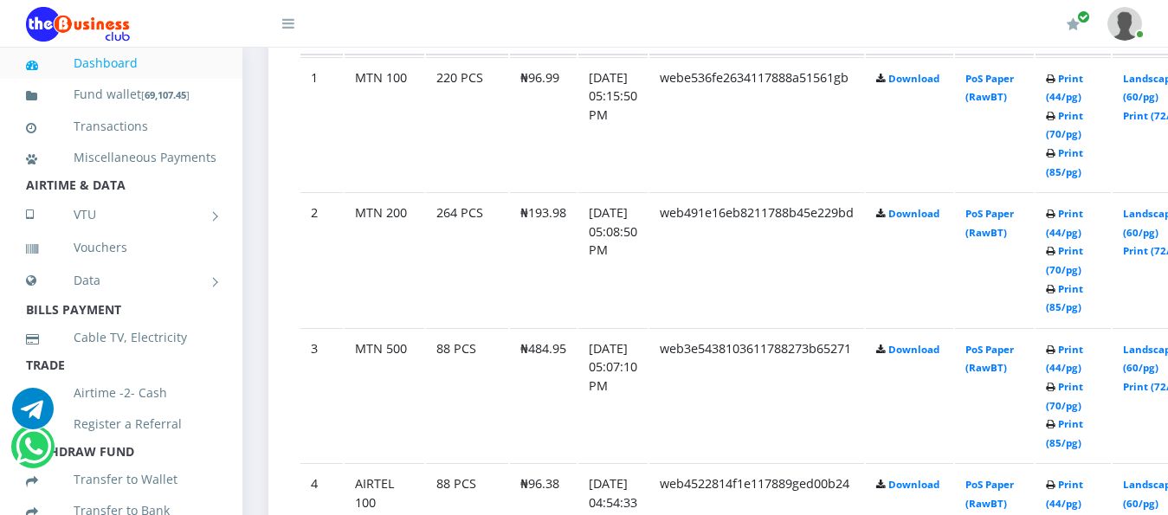
scroll to position [996, 0]
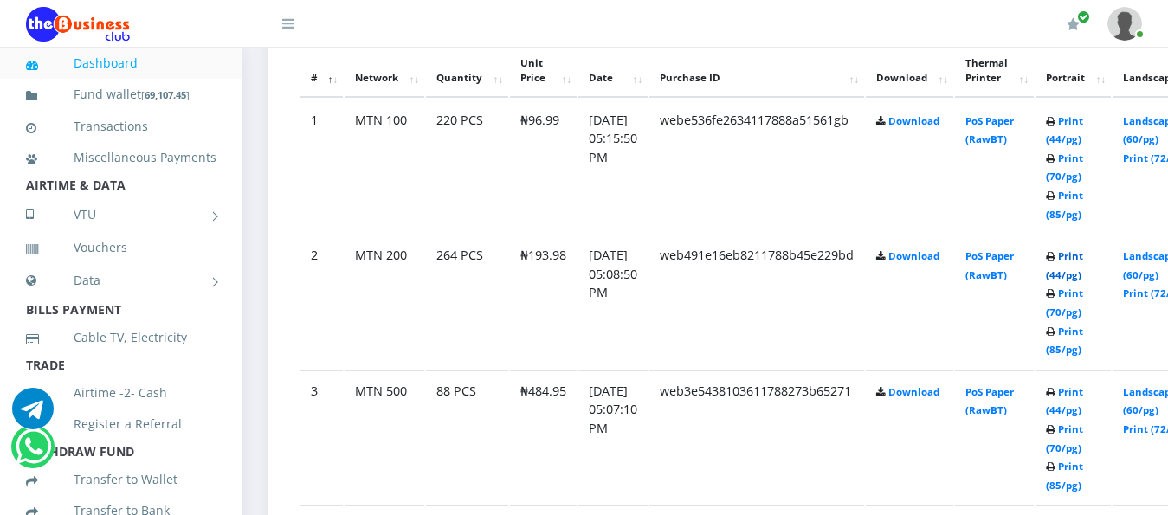
click at [1083, 249] on link "Print (44/pg)" at bounding box center [1064, 265] width 37 height 32
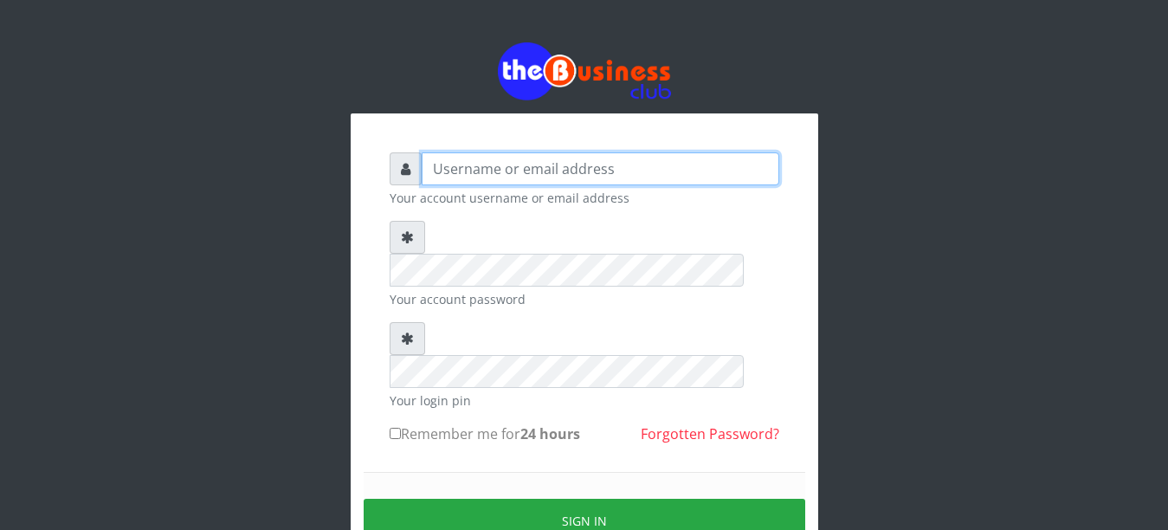
type input "YaronMarcuz"
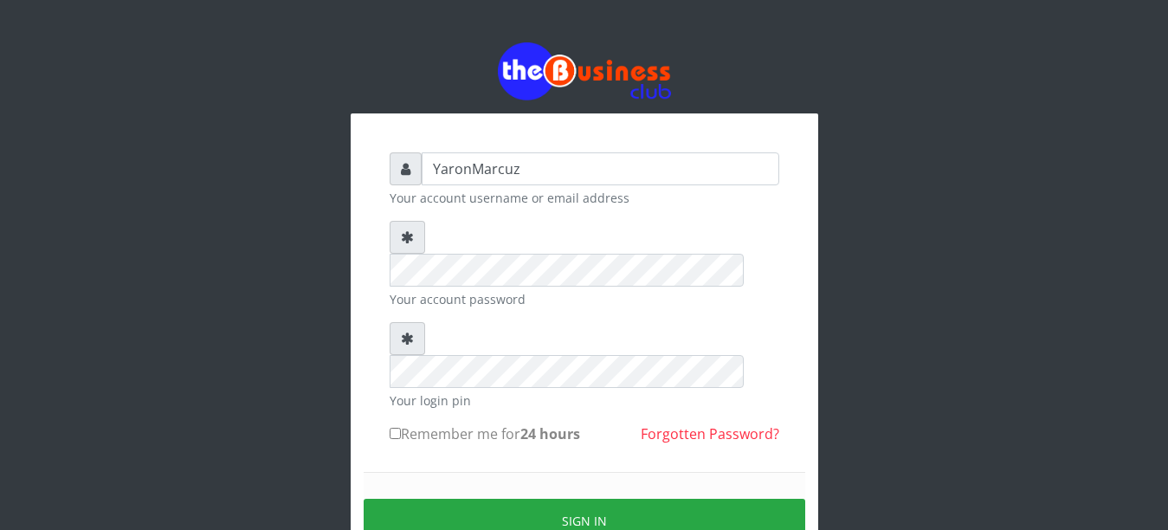
click at [397, 428] on input "Remember me for 24 hours" at bounding box center [395, 433] width 11 height 11
checkbox input "true"
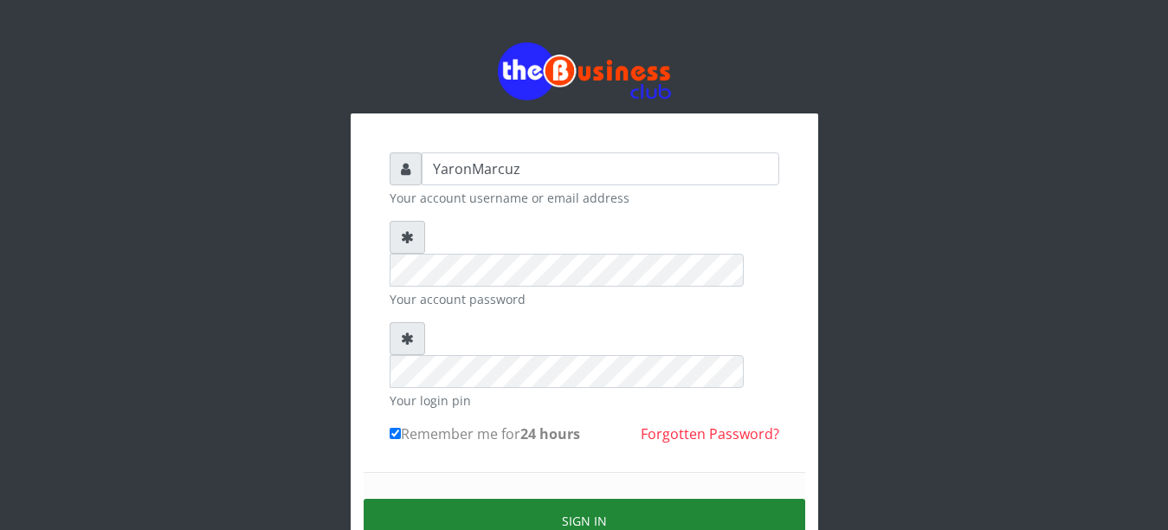
click at [506, 499] on button "Sign in" at bounding box center [585, 521] width 442 height 44
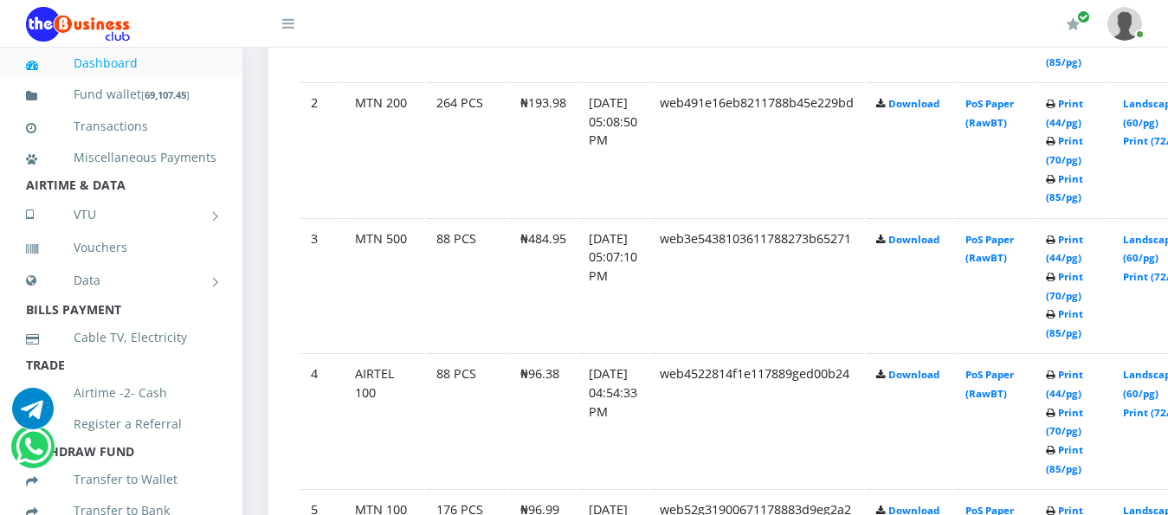
scroll to position [1126, 0]
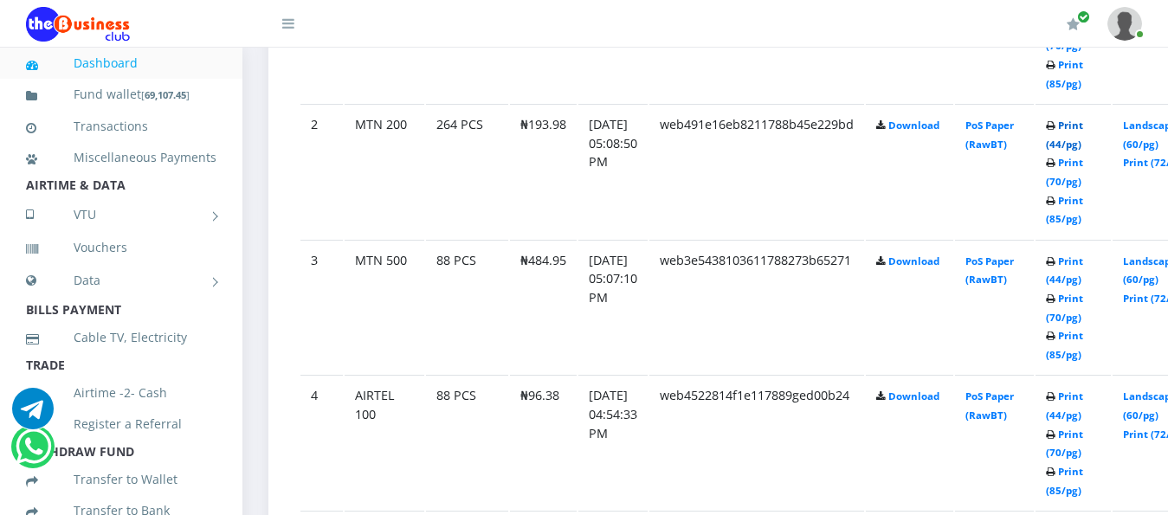
click at [1083, 119] on link "Print (44/pg)" at bounding box center [1064, 135] width 37 height 32
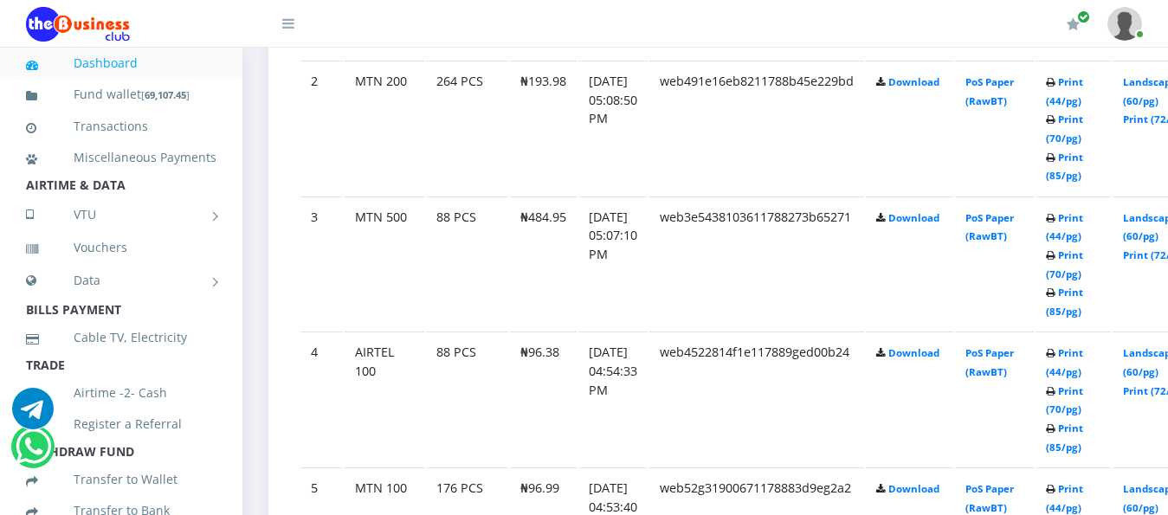
scroll to position [1126, 0]
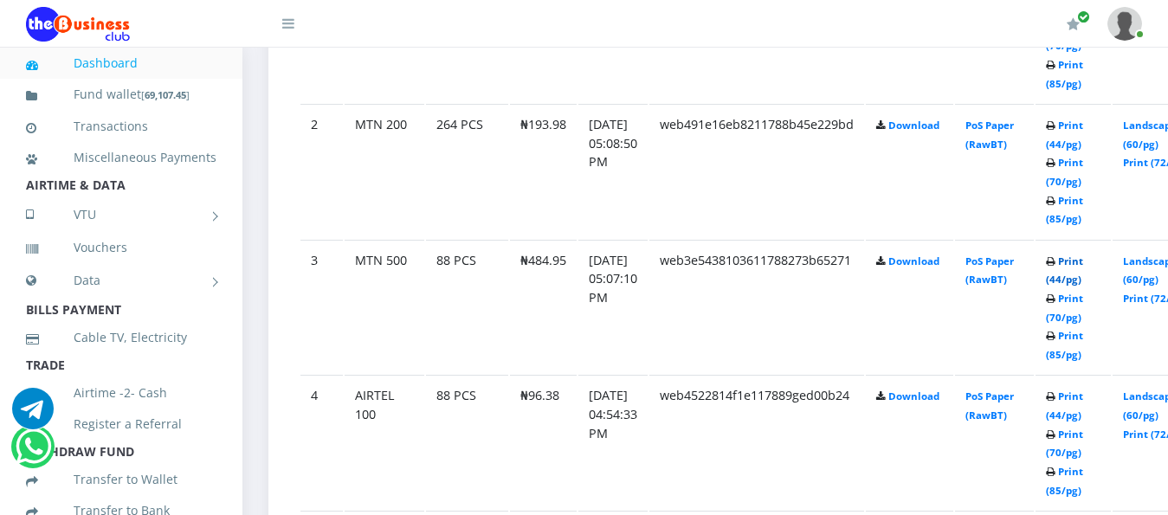
click at [1083, 255] on link "Print (44/pg)" at bounding box center [1064, 271] width 37 height 32
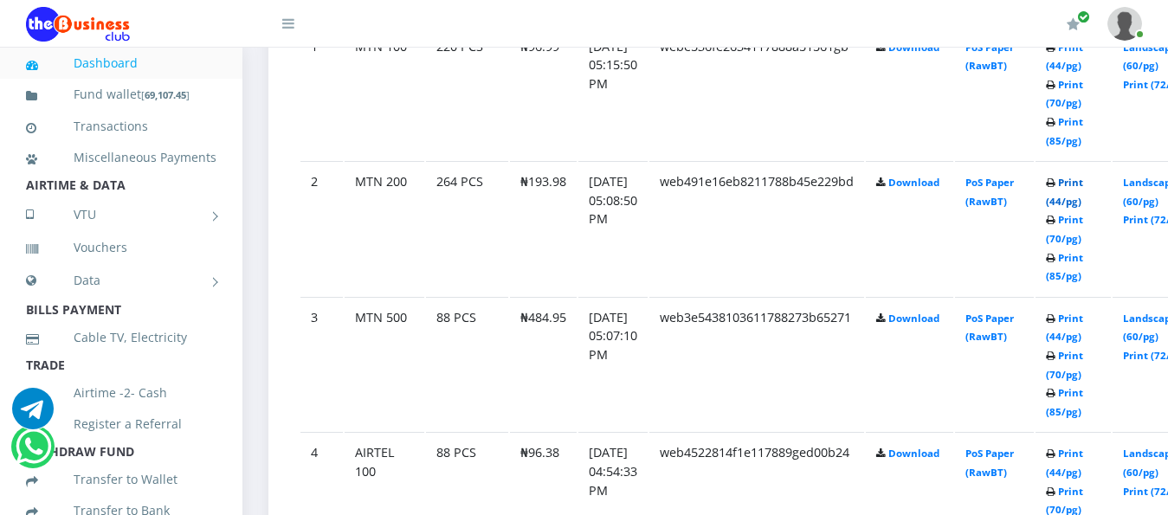
click at [1083, 176] on link "Print (44/pg)" at bounding box center [1064, 192] width 37 height 32
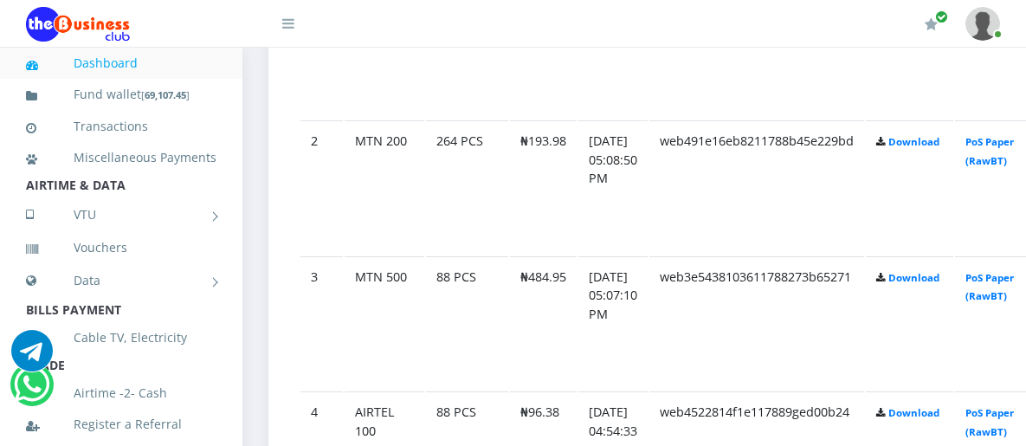
scroll to position [1069, 0]
